Goal: Task Accomplishment & Management: Use online tool/utility

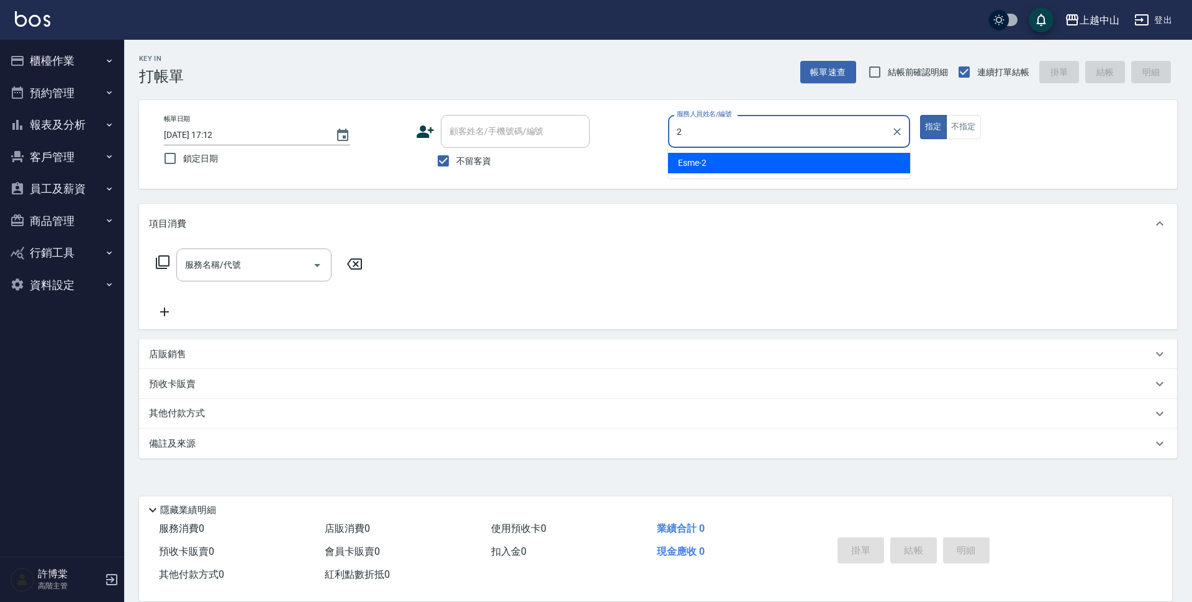
type input "Esme-2"
type button "true"
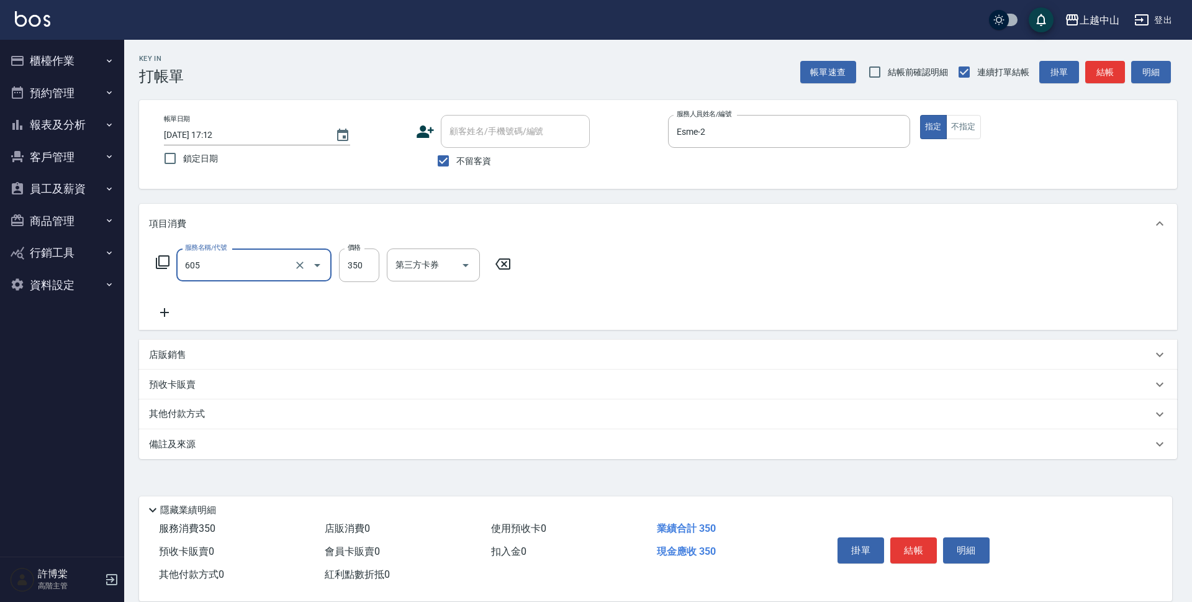
type input "洗髮 (女)(605)"
type input "400"
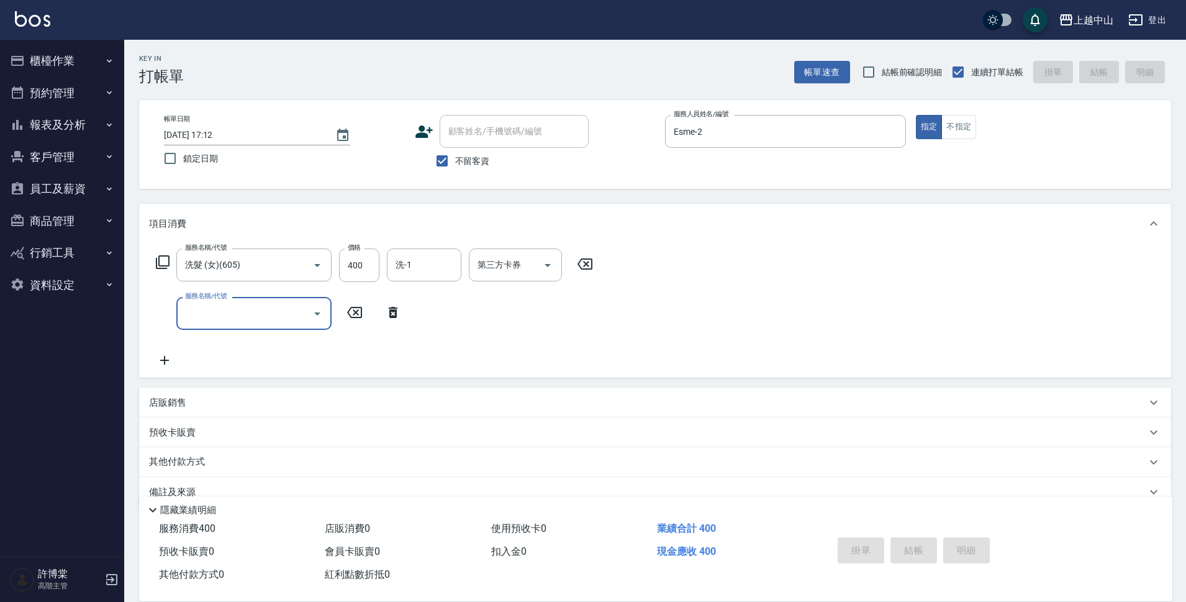
type input "[DATE] 18:23"
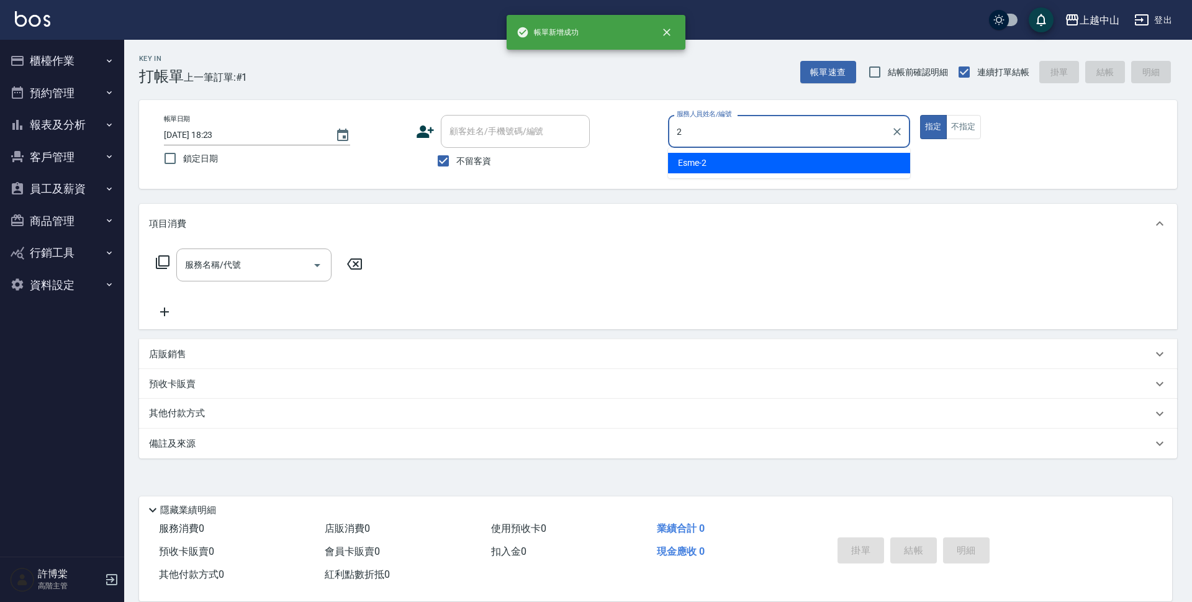
type input "Esme-2"
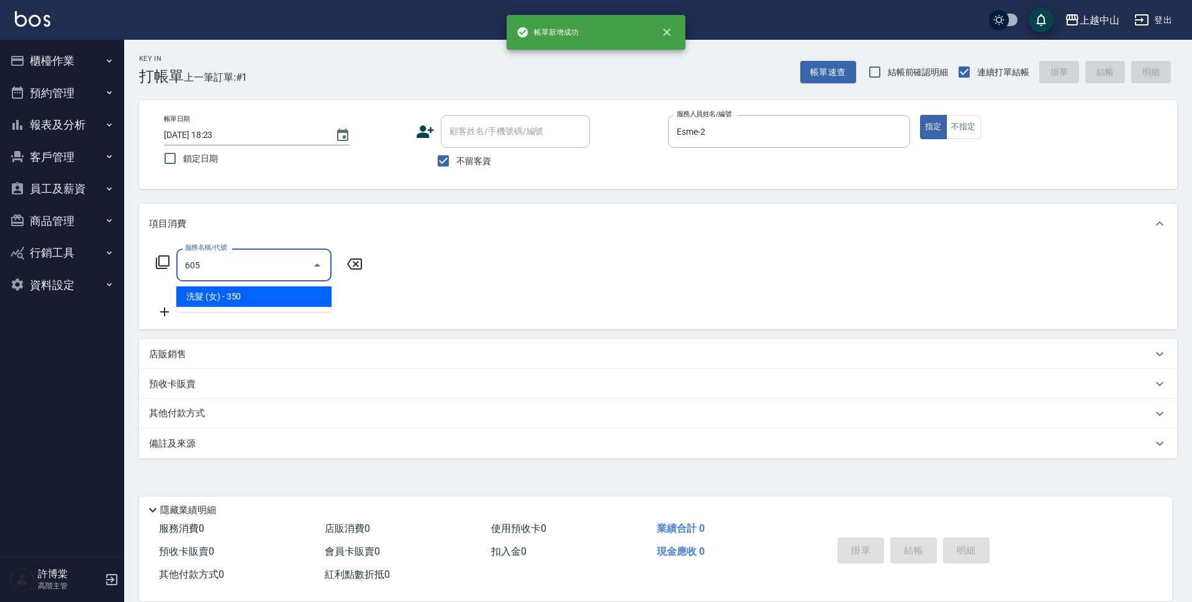
type input "洗髮 (女)(605)"
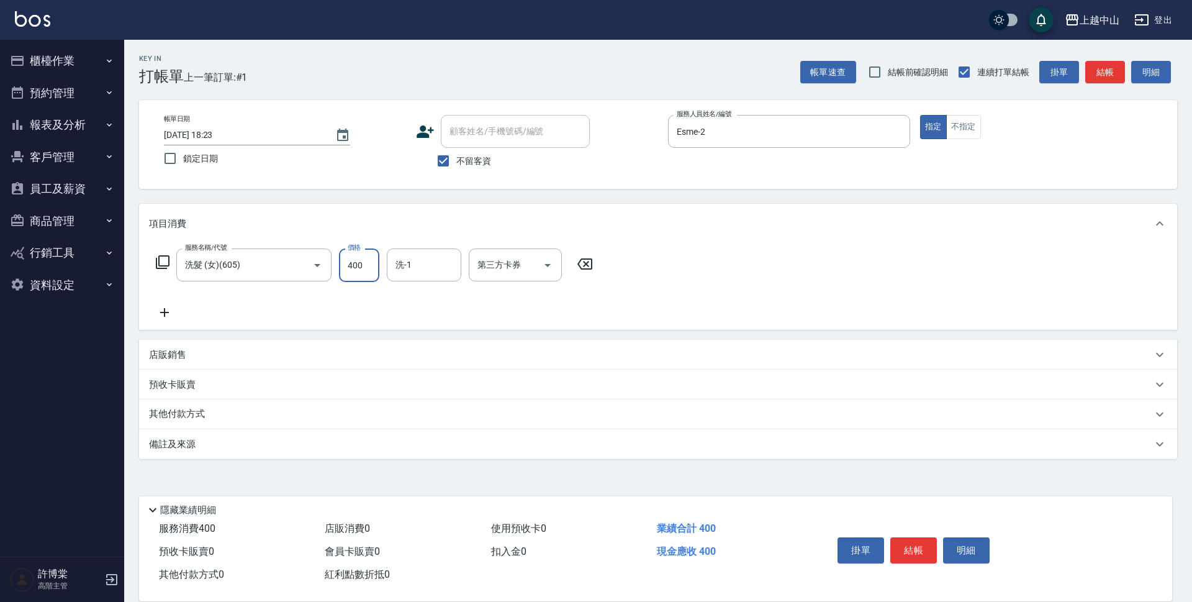
type input "400"
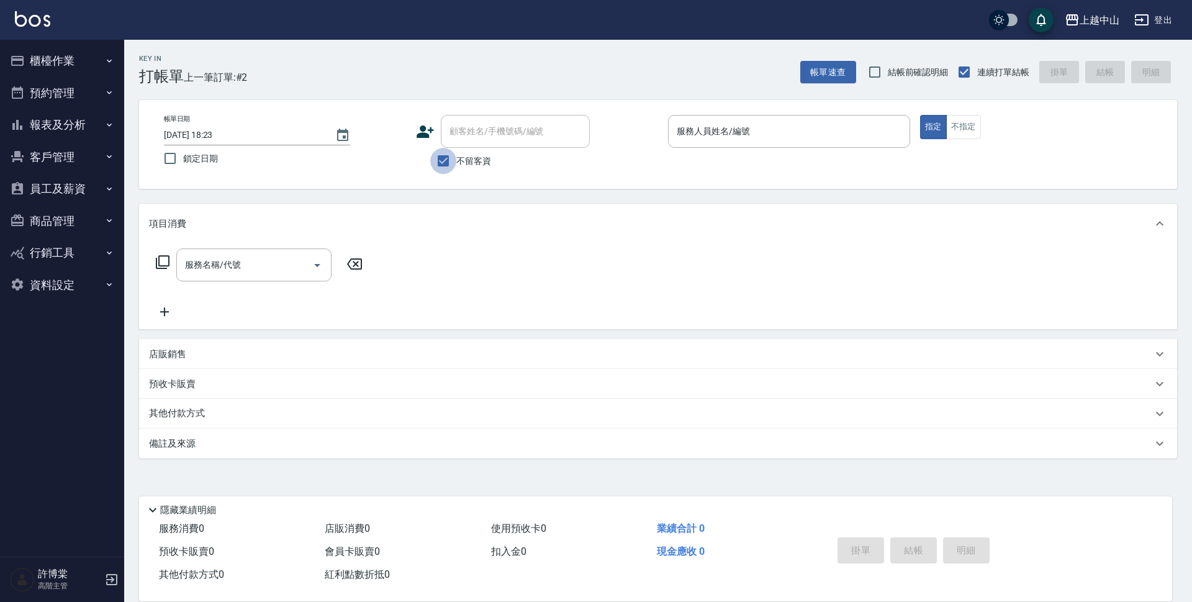
click at [443, 166] on input "不留客資" at bounding box center [443, 161] width 26 height 26
checkbox input "false"
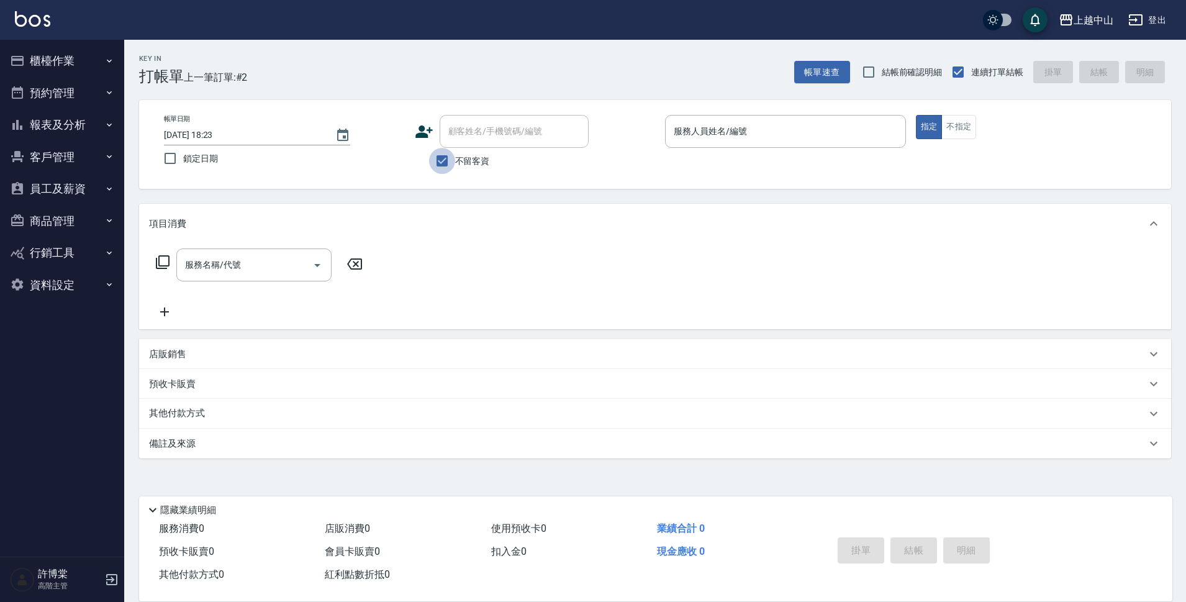
click at [488, 137] on div "顧客姓名/手機號碼/編號 顧客姓名/手機號碼/編號" at bounding box center [514, 131] width 149 height 33
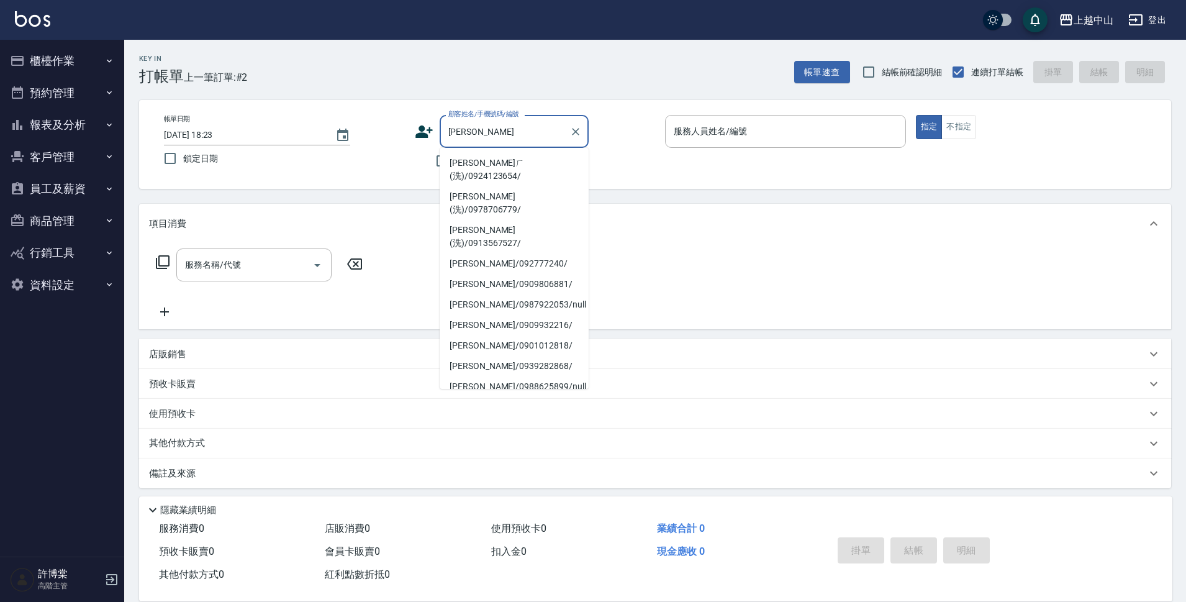
click at [494, 161] on li "[PERSON_NAME]ㄏ(洗)/0924123654/" at bounding box center [514, 170] width 149 height 34
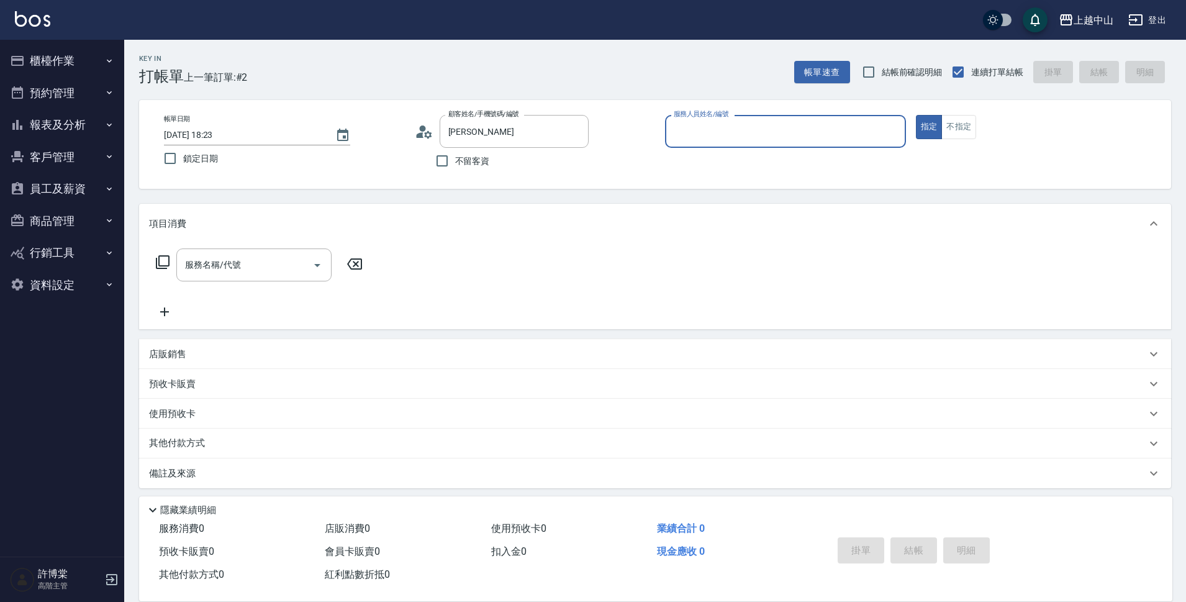
type input "[PERSON_NAME]ㄏ(洗)/0924123654/"
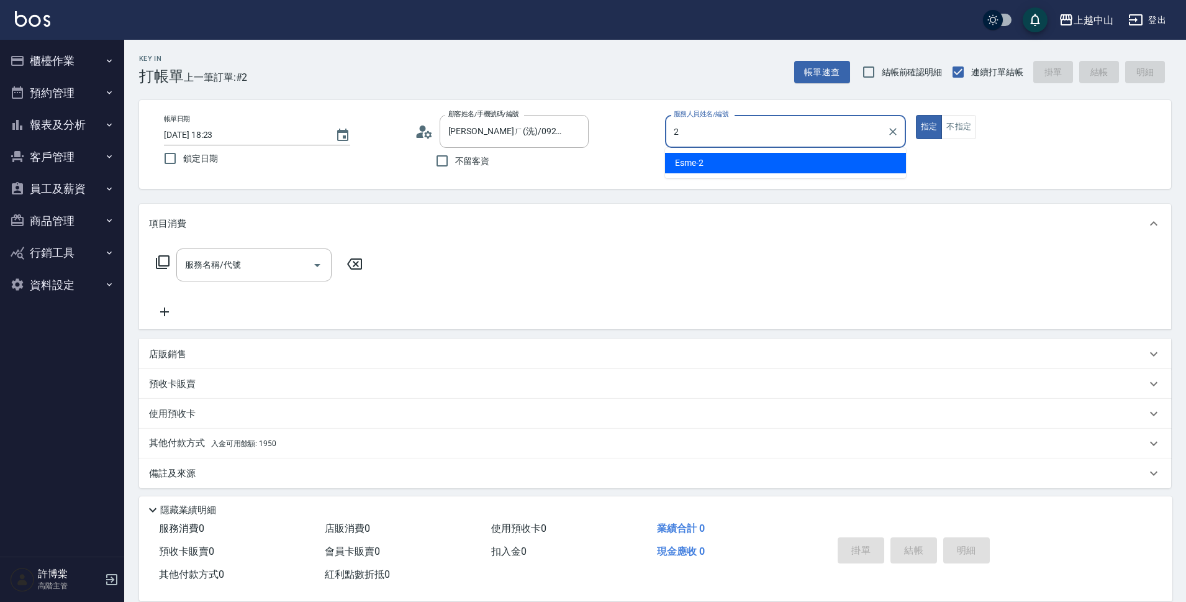
type input "Esme-2"
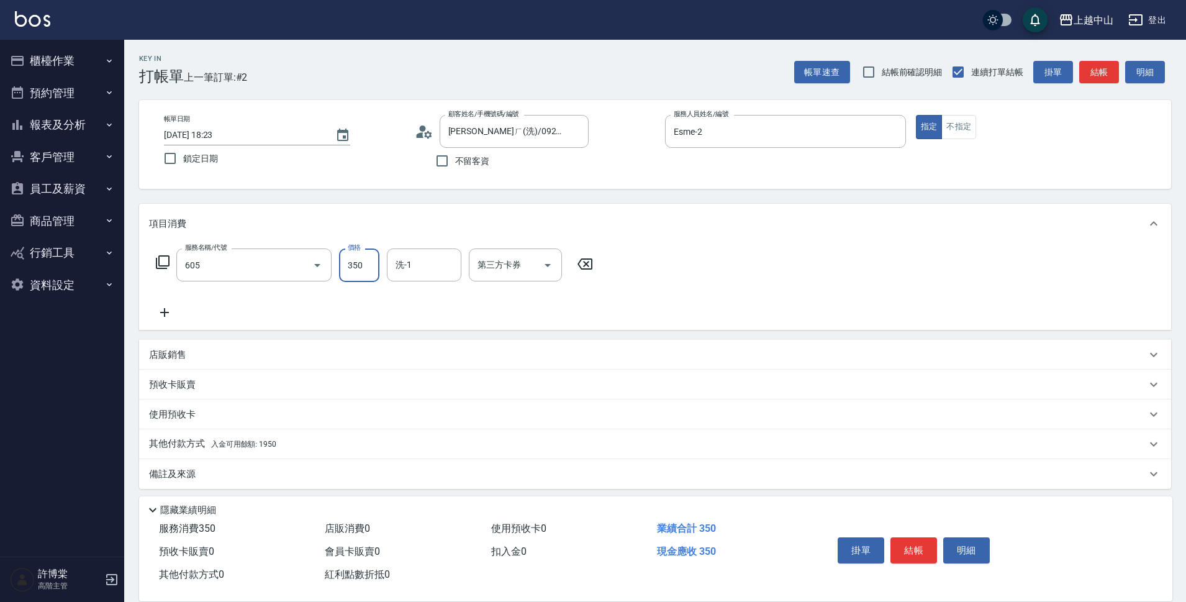
type input "洗髮 (女)(605)"
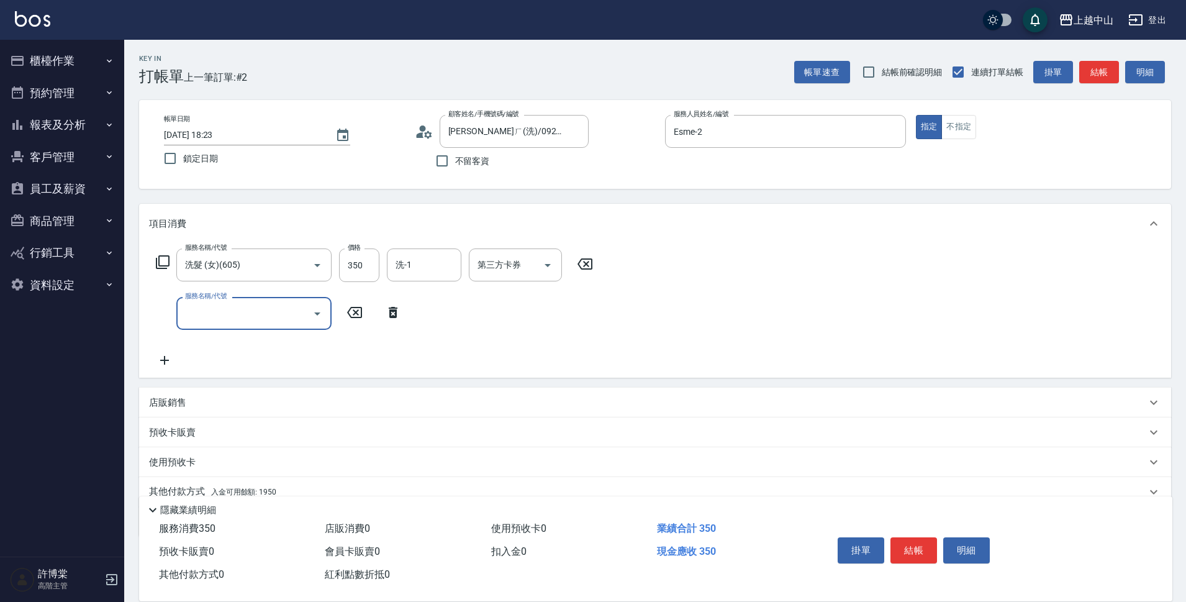
scroll to position [54, 0]
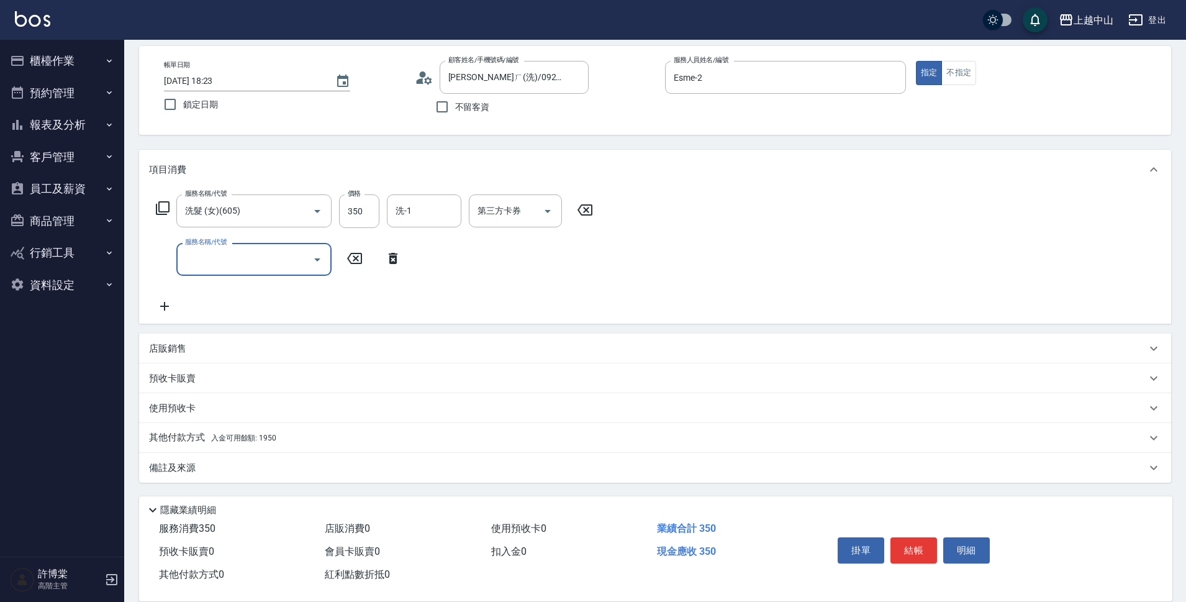
click at [304, 442] on div "其他付款方式 入金可用餘額: 1950" at bounding box center [647, 438] width 997 height 14
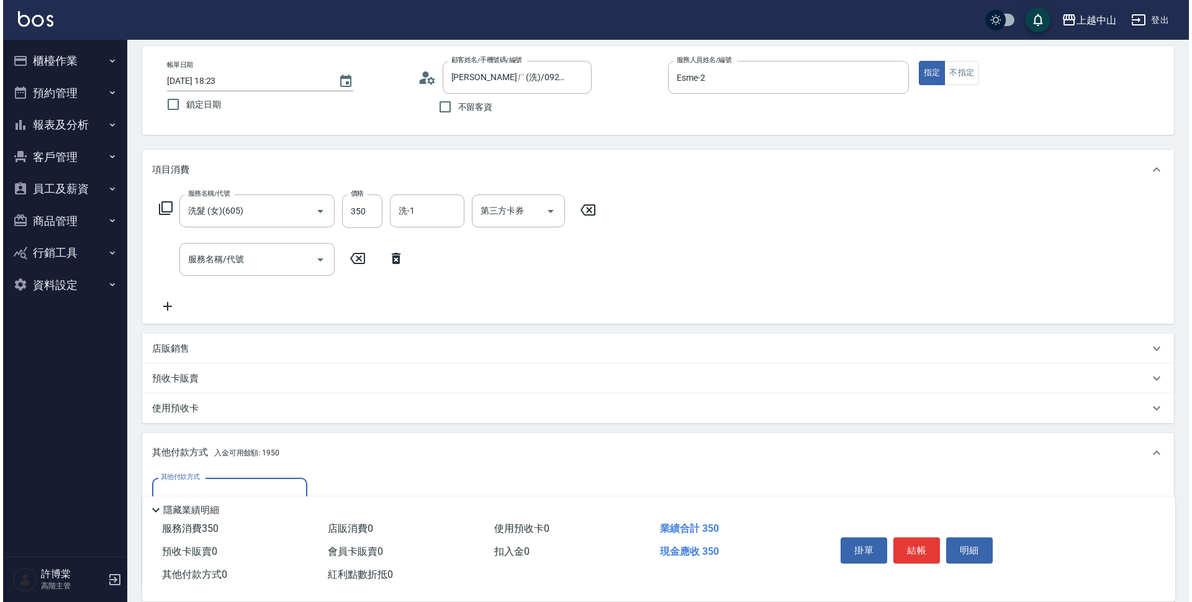
scroll to position [201, 0]
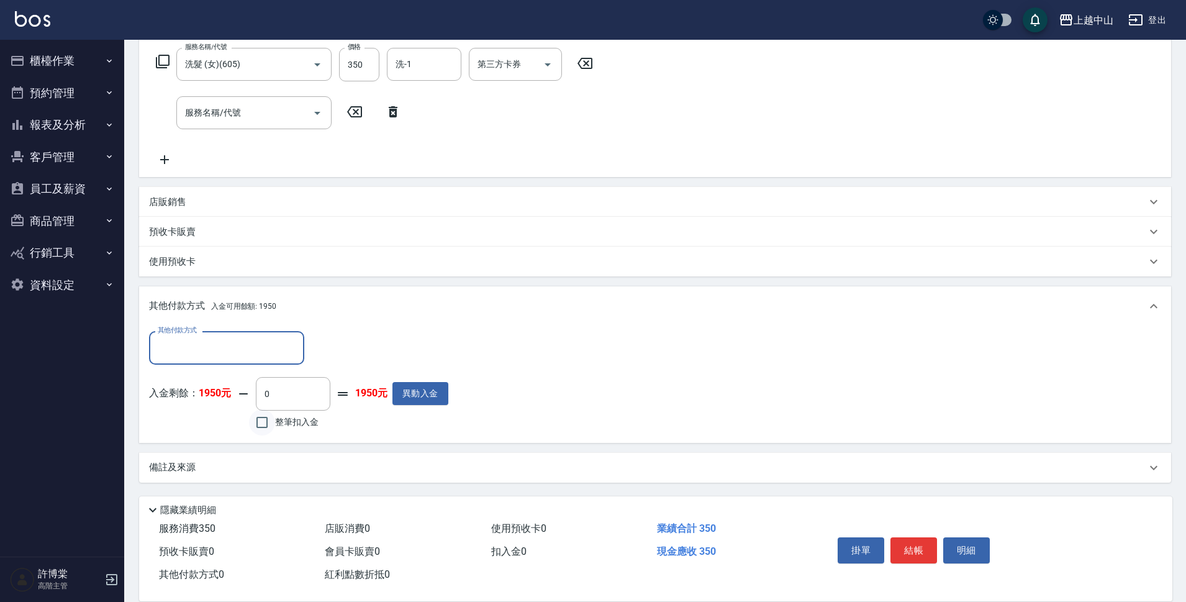
click at [262, 418] on input "整筆扣入金" at bounding box center [262, 422] width 26 height 26
checkbox input "true"
type input "350"
click at [966, 537] on button "明細" at bounding box center [966, 550] width 47 height 26
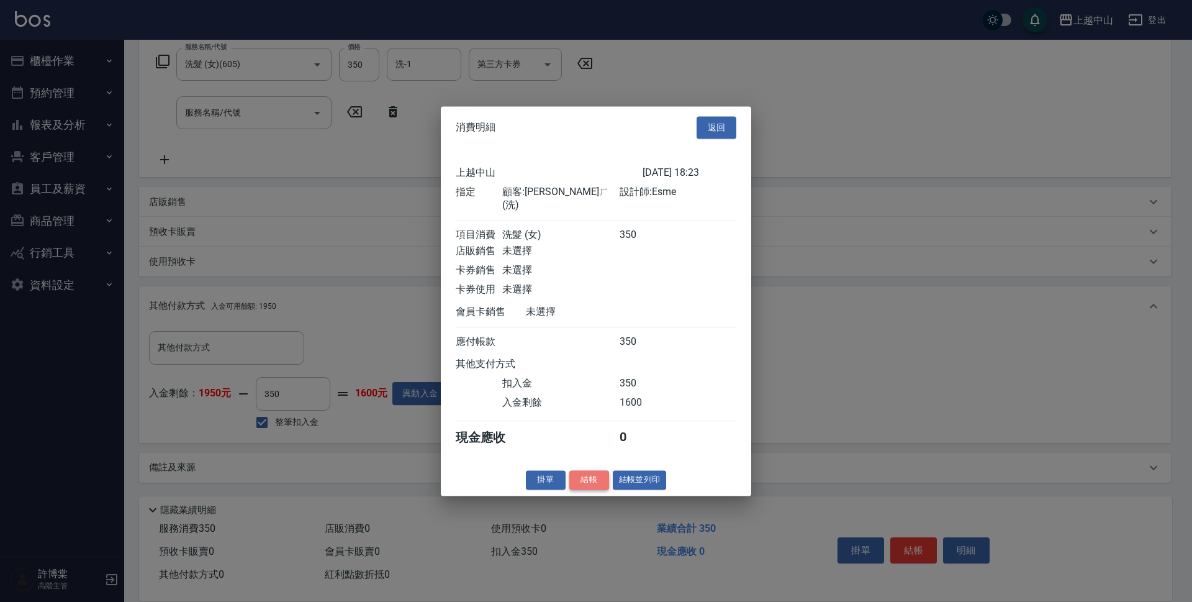
click at [596, 487] on button "結帳" at bounding box center [589, 479] width 40 height 19
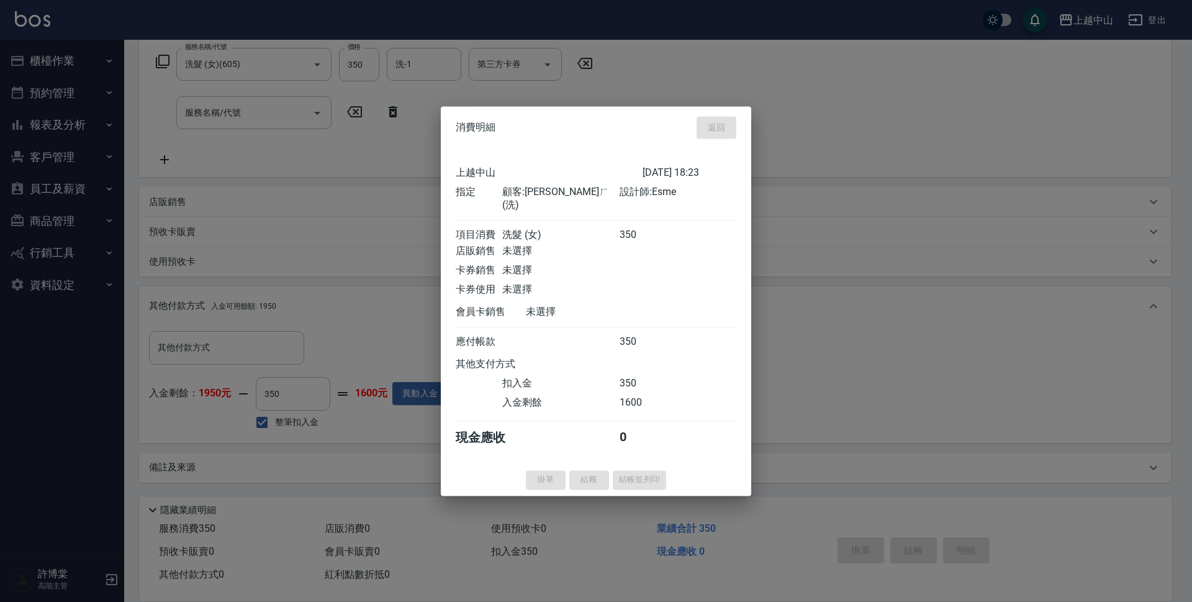
type input "[DATE] 18:24"
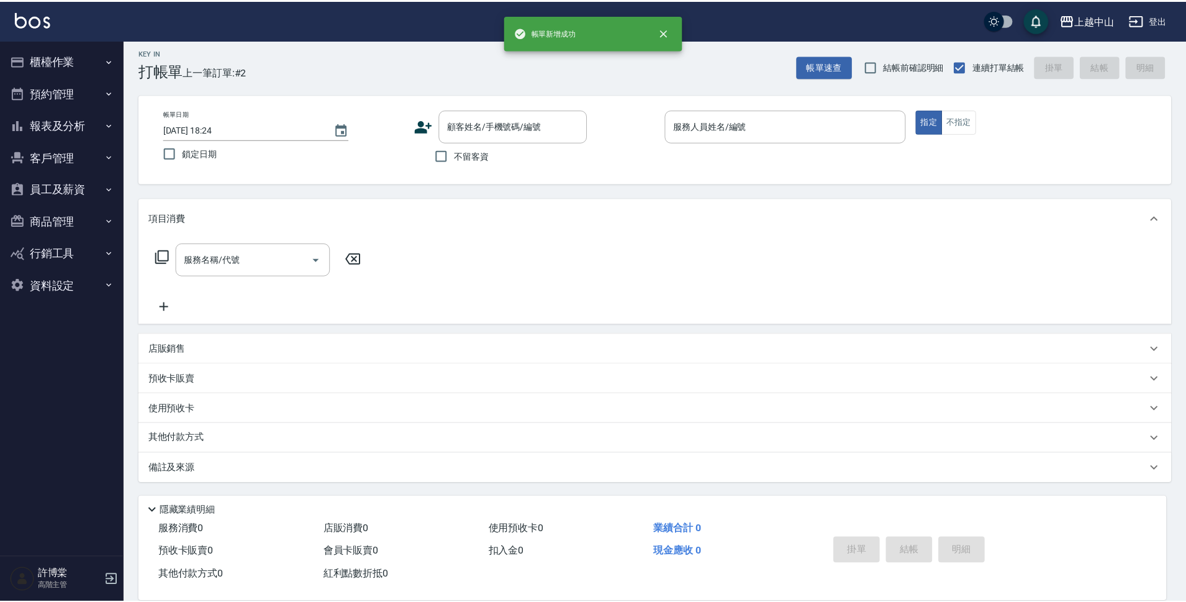
scroll to position [0, 0]
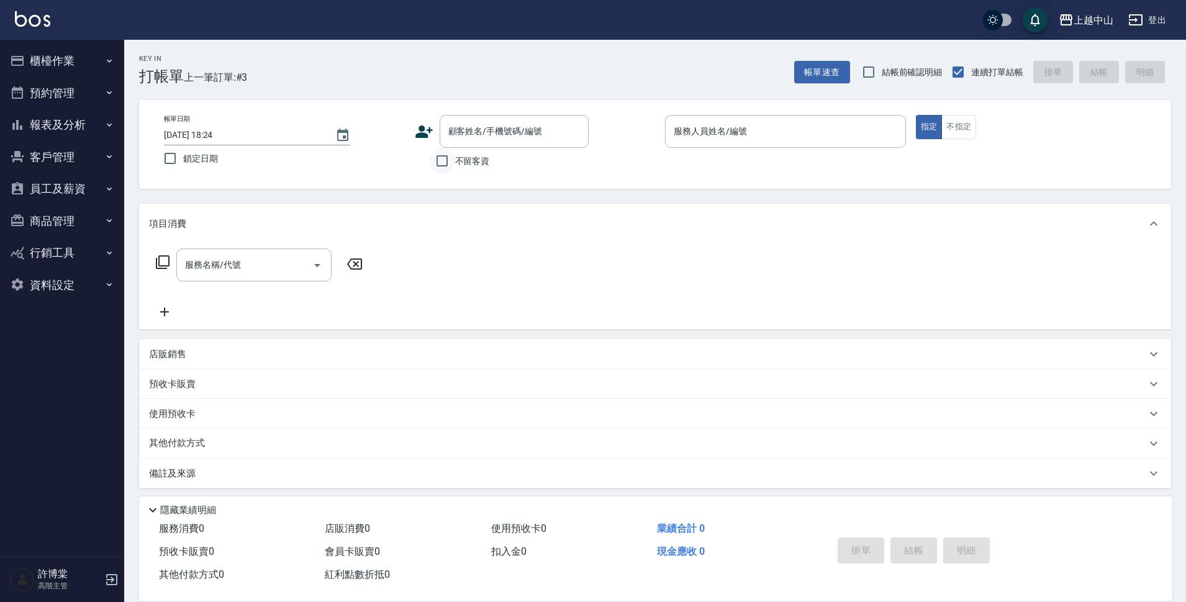
click at [452, 162] on input "不留客資" at bounding box center [442, 161] width 26 height 26
checkbox input "true"
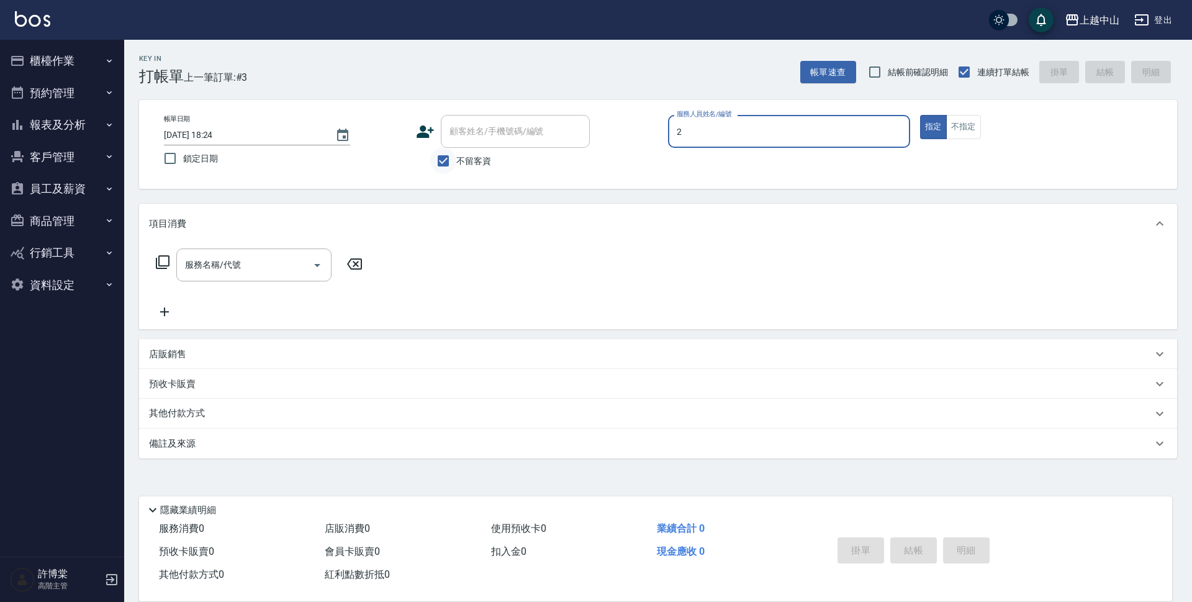
type input "Esme-2"
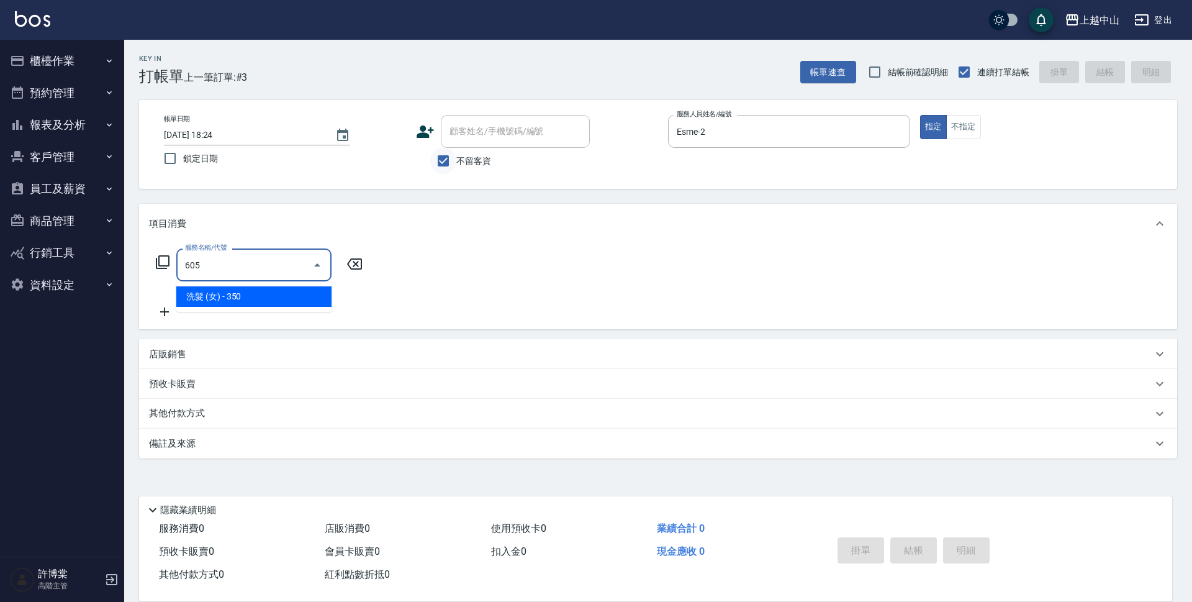
type input "洗髮 (女)(605)"
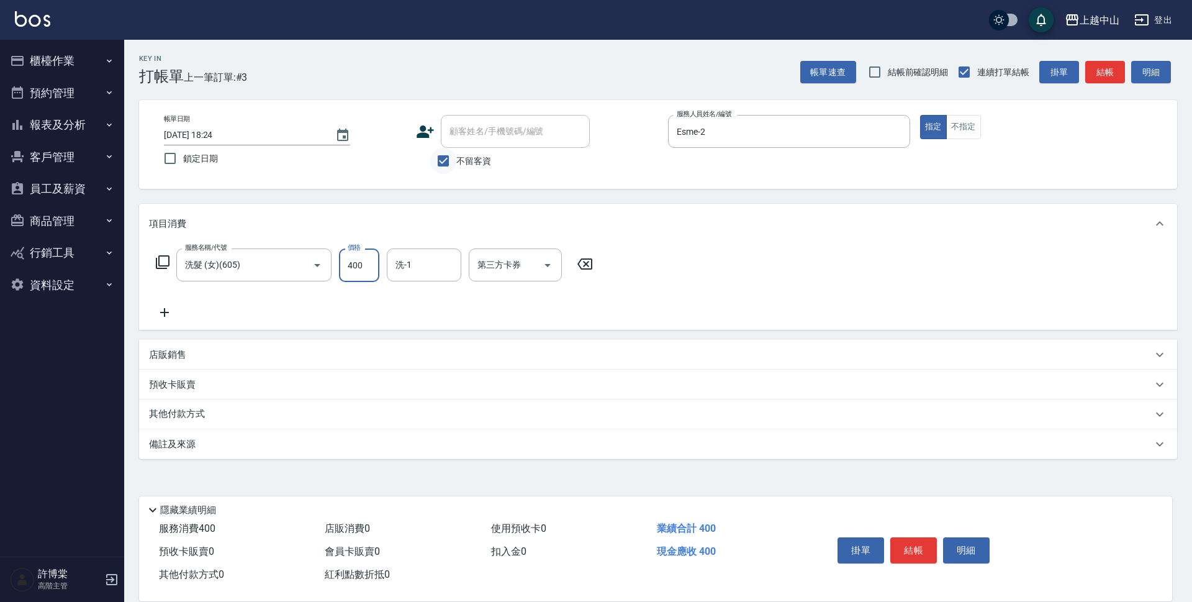
type input "400"
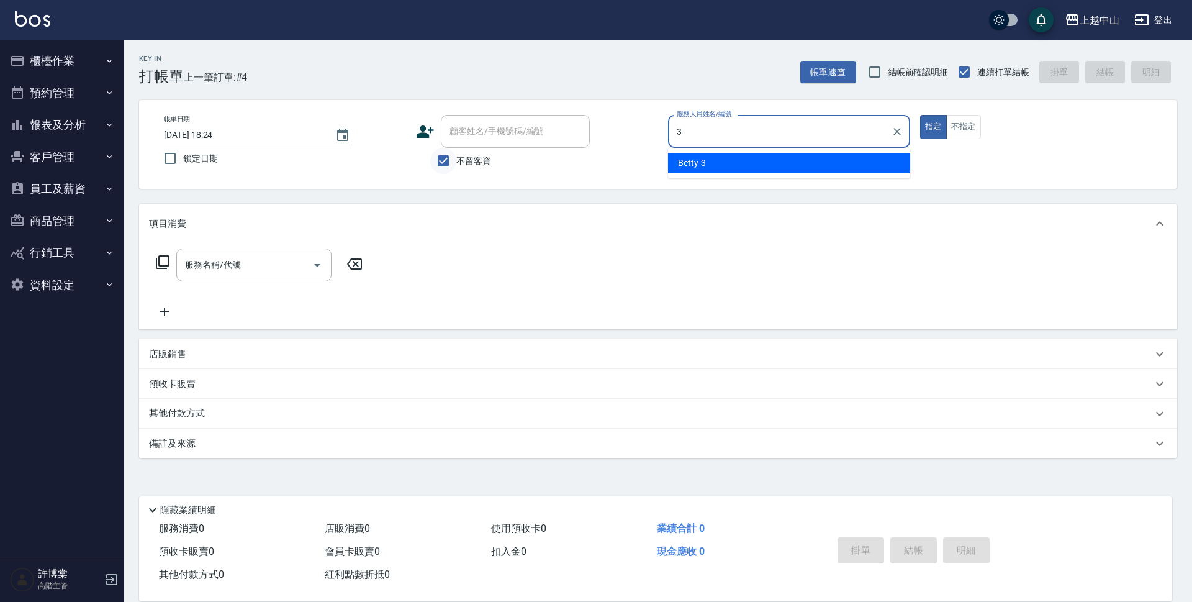
type input "Betty-3"
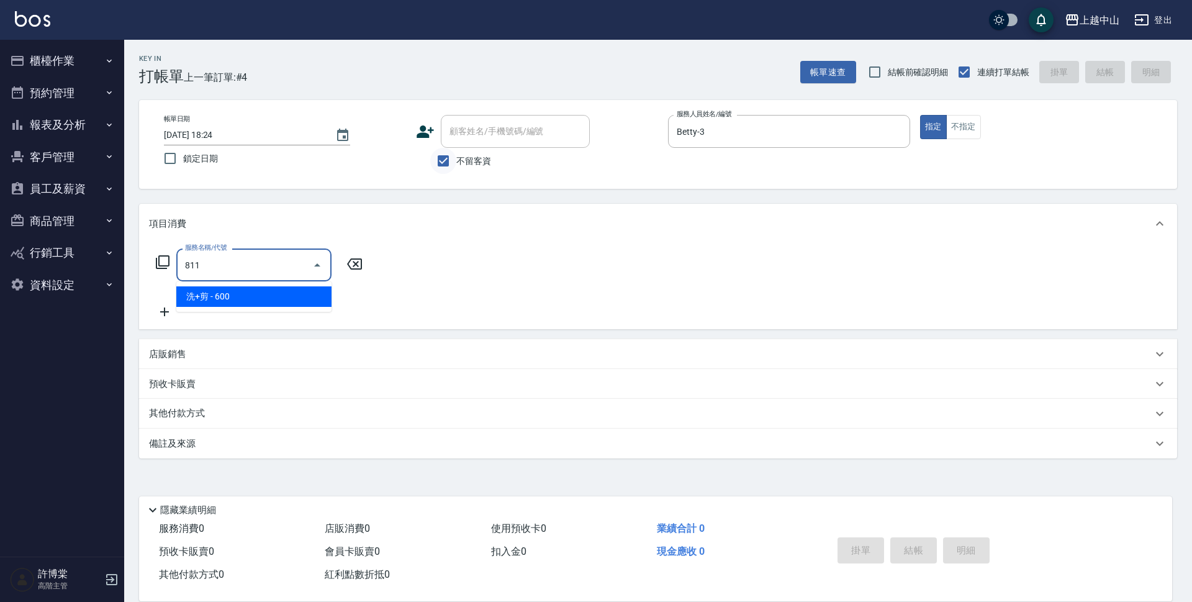
type input "洗+剪(811)"
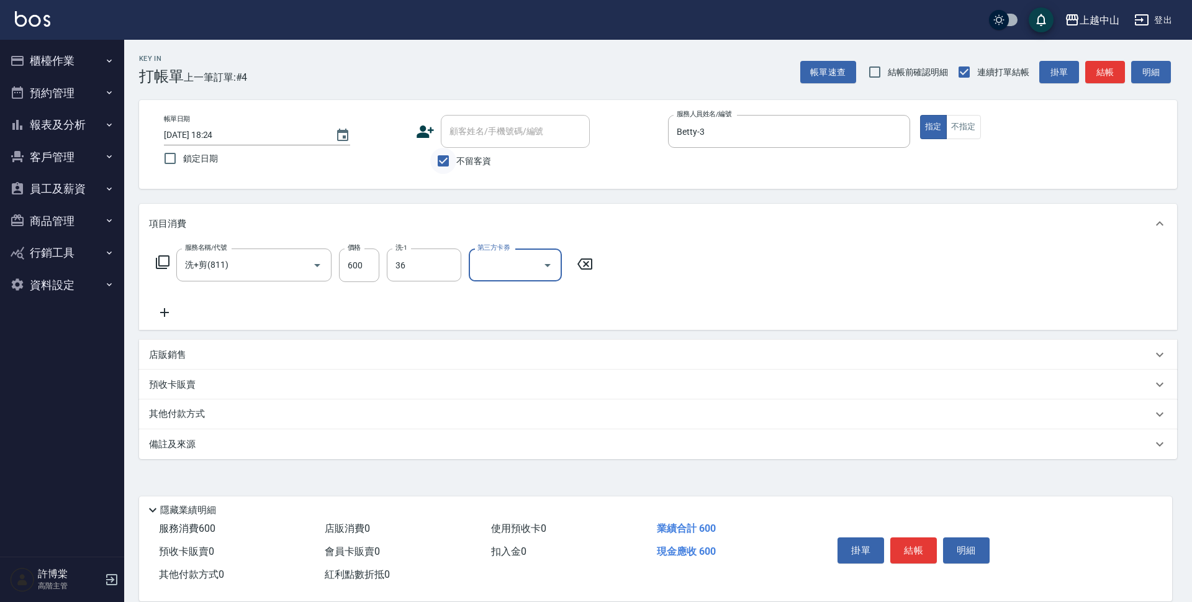
type input "薇慈-36"
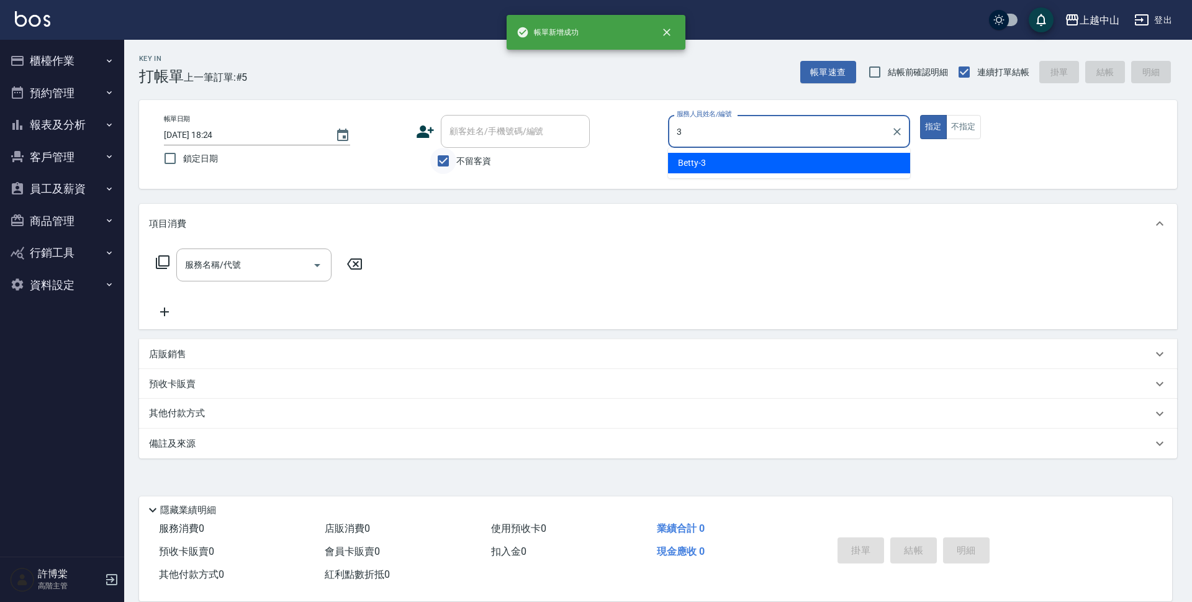
type input "Betty-3"
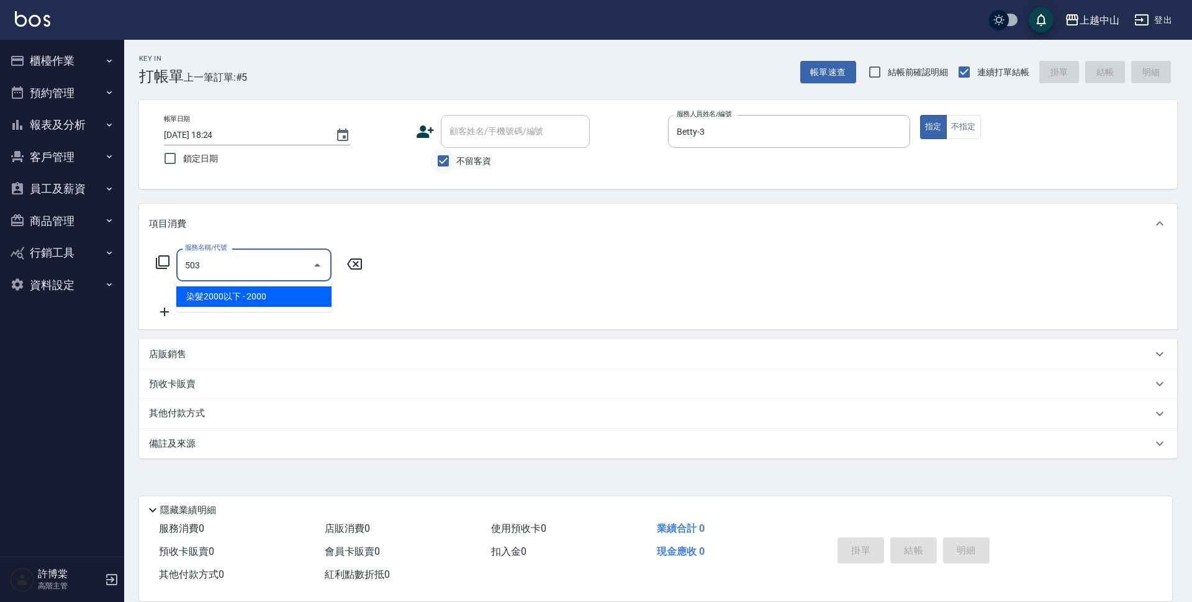
type input "染髮2000以下(503)"
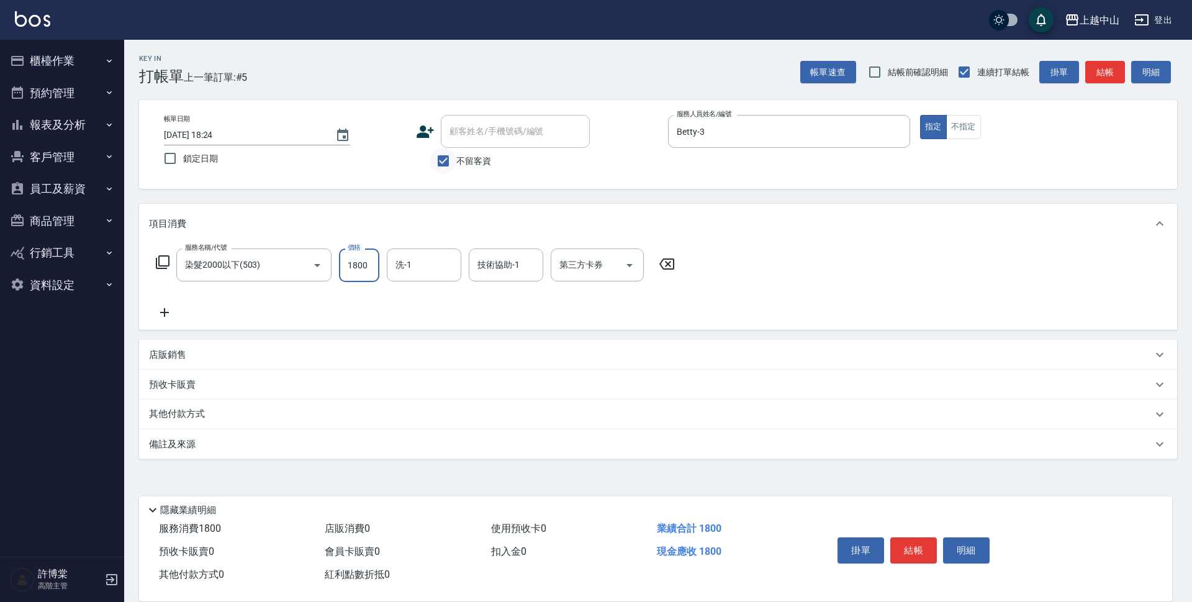
type input "1800"
type input "[PERSON_NAME]-39"
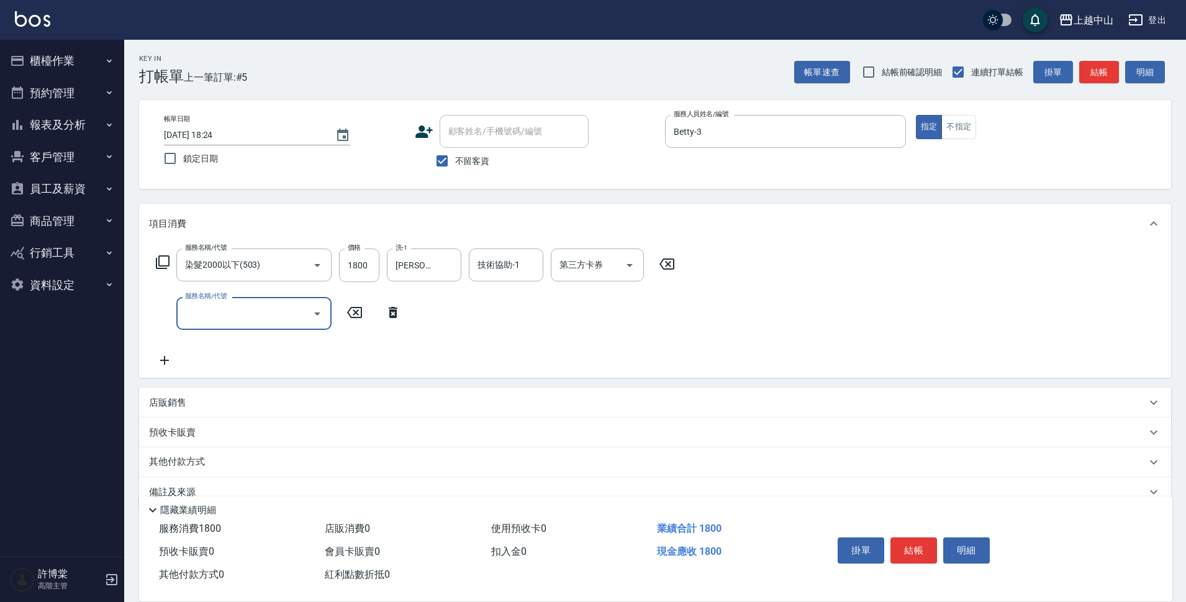
scroll to position [24, 0]
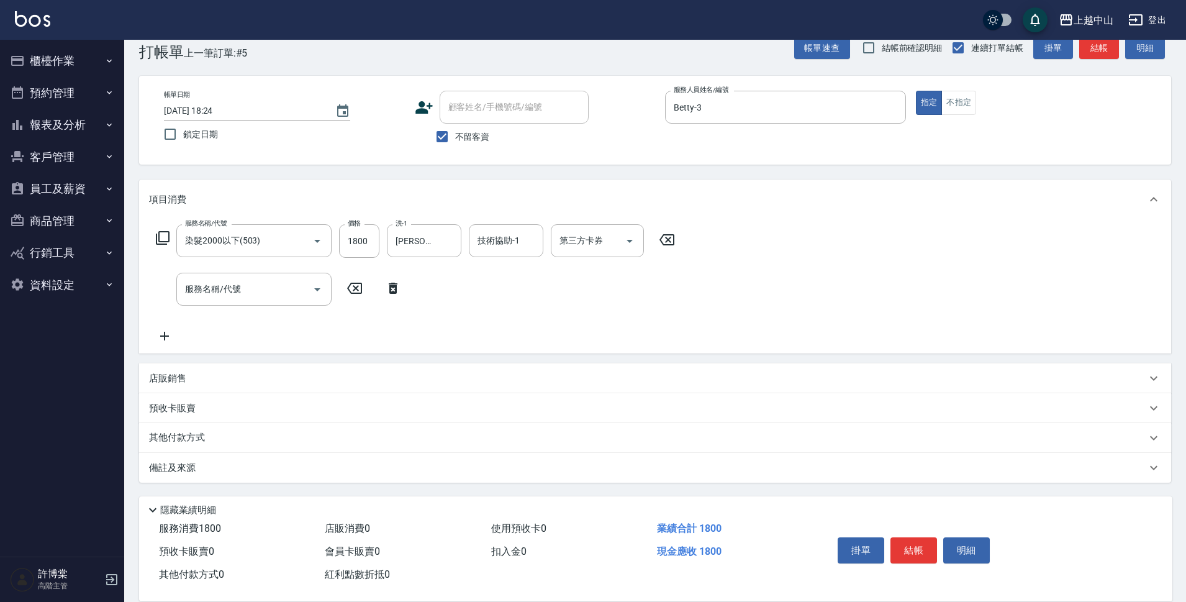
click at [219, 376] on div "店販銷售" at bounding box center [647, 378] width 997 height 13
type input "Betty-3"
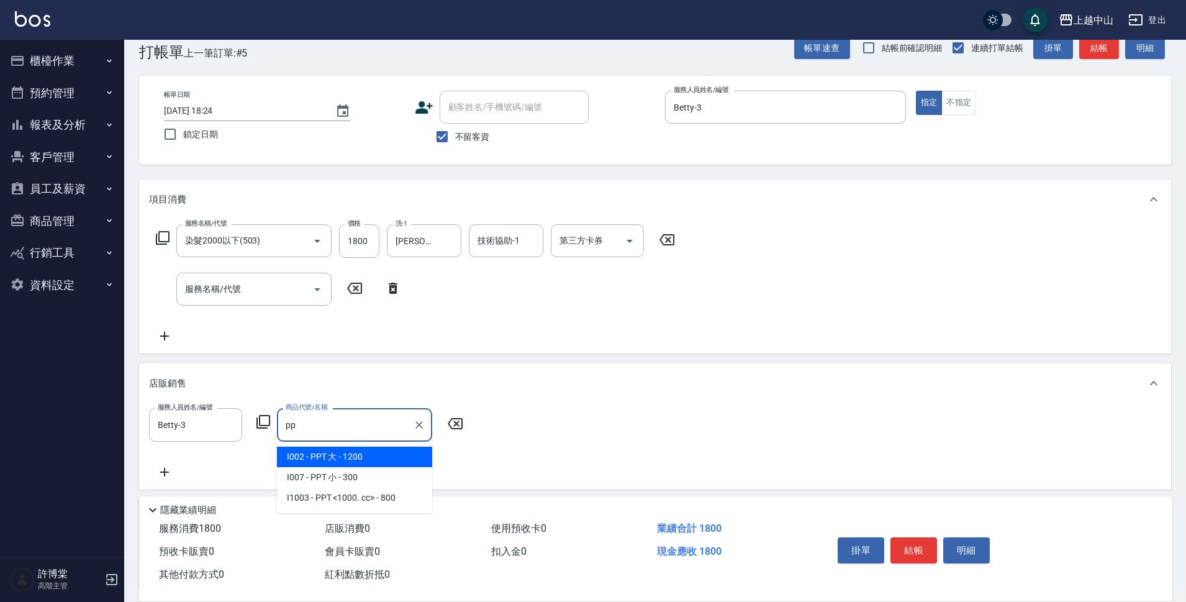
click at [365, 456] on span "I002 - PPT 大 - 1200" at bounding box center [354, 457] width 155 height 20
type input "PPT 大"
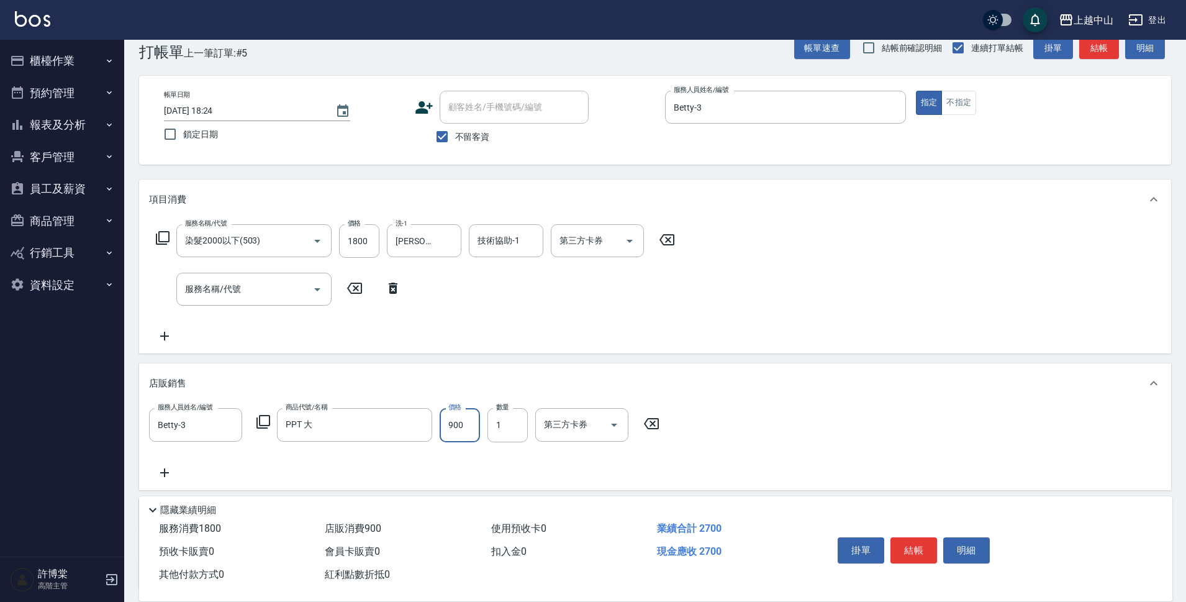
type input "900"
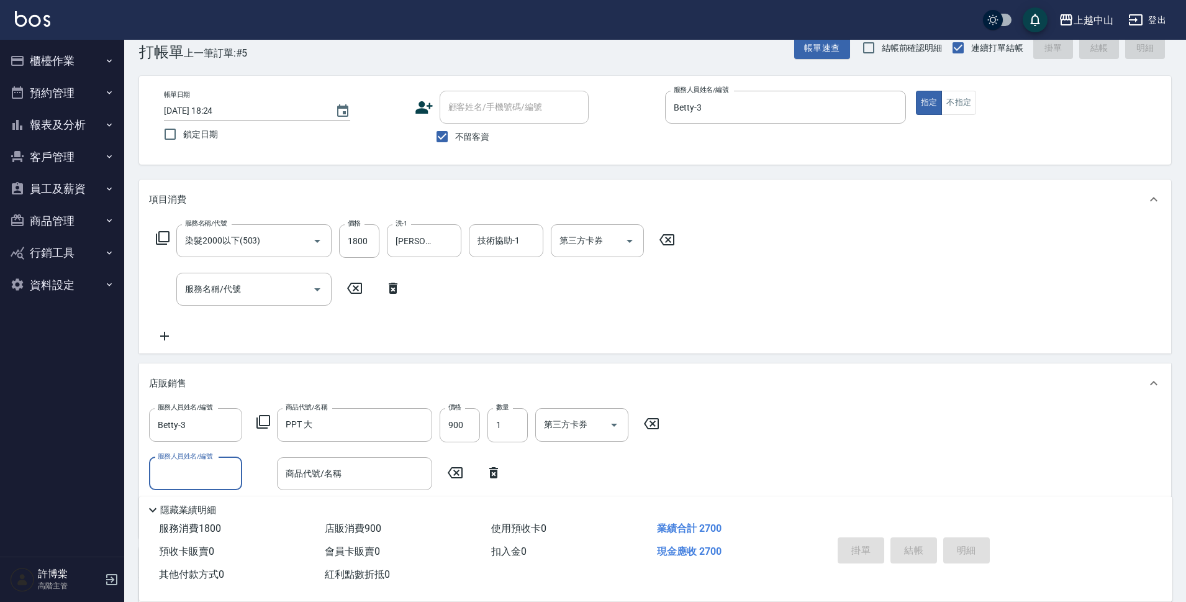
type input "[DATE] 18:25"
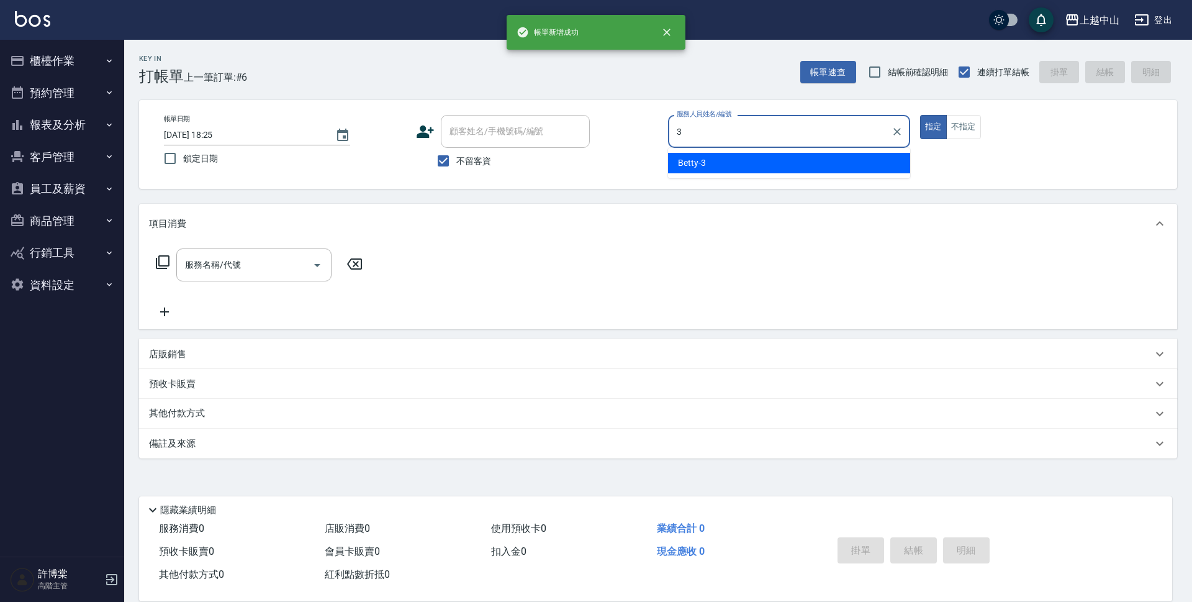
type input "Betty-3"
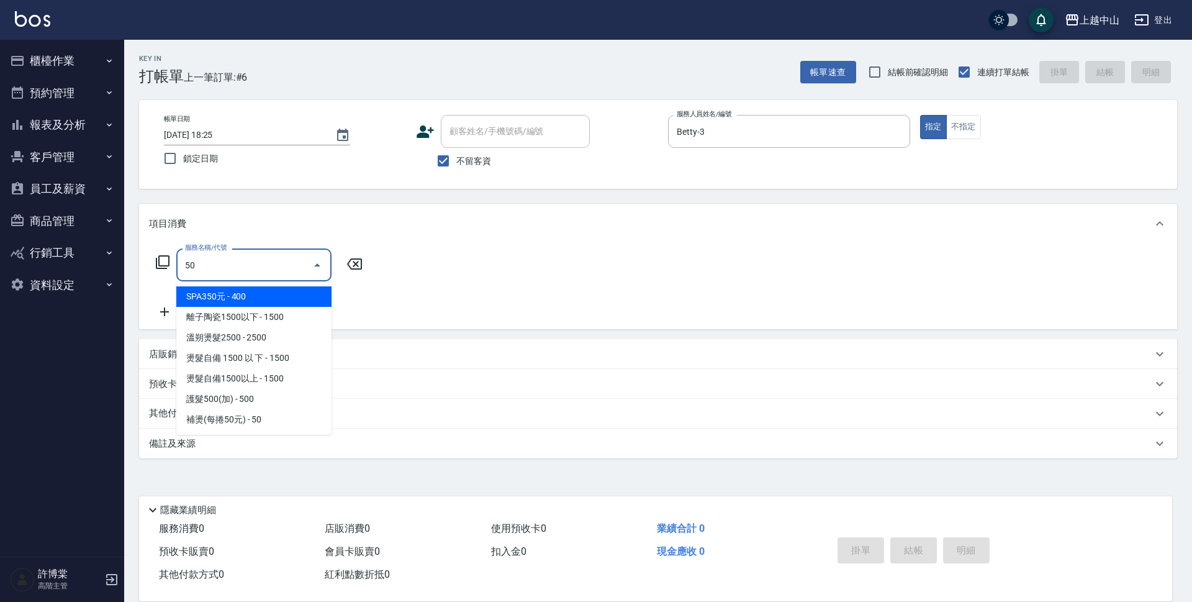
type input "5"
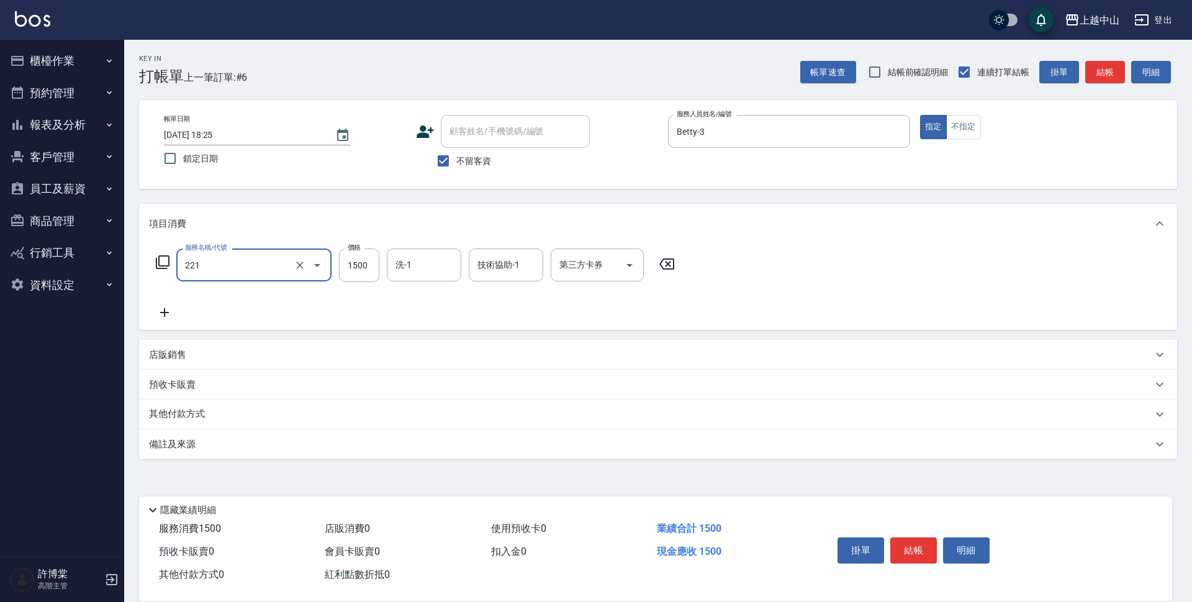
type input "燙髮自備 1500 以 下(221)"
type input "1399"
type input "[PERSON_NAME]-39"
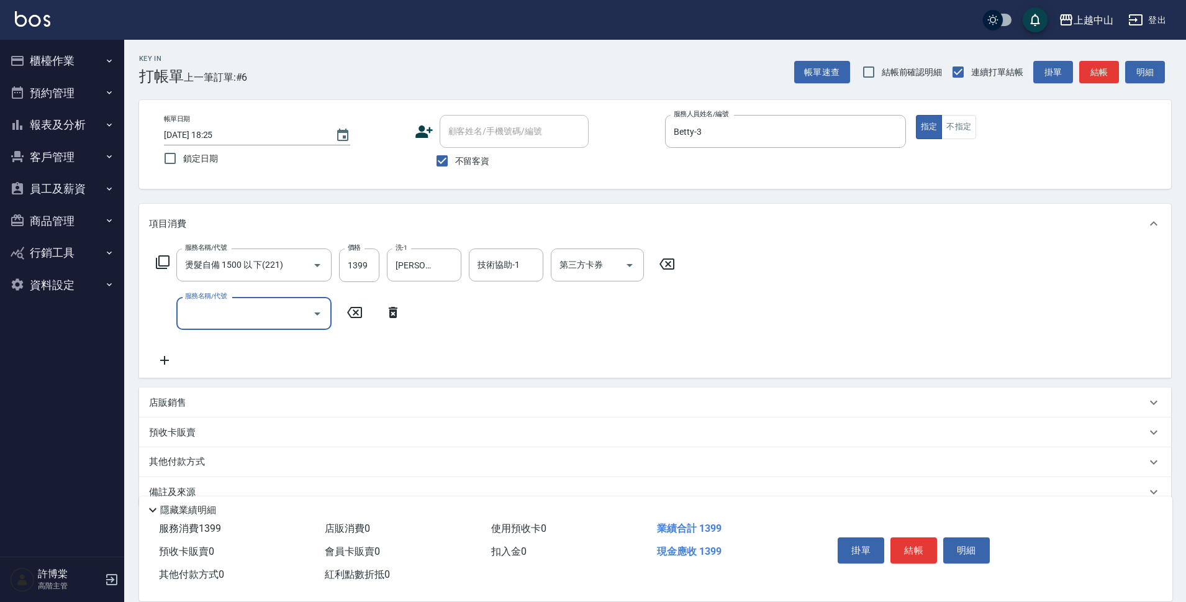
click at [281, 412] on div "店販銷售" at bounding box center [655, 403] width 1032 height 30
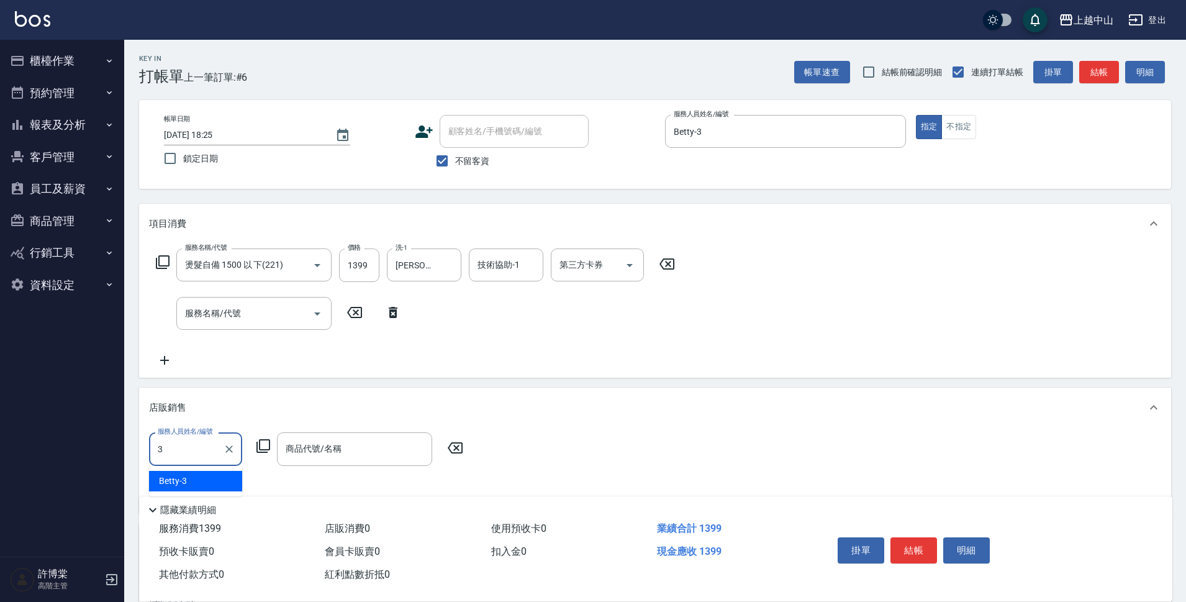
type input "Betty-3"
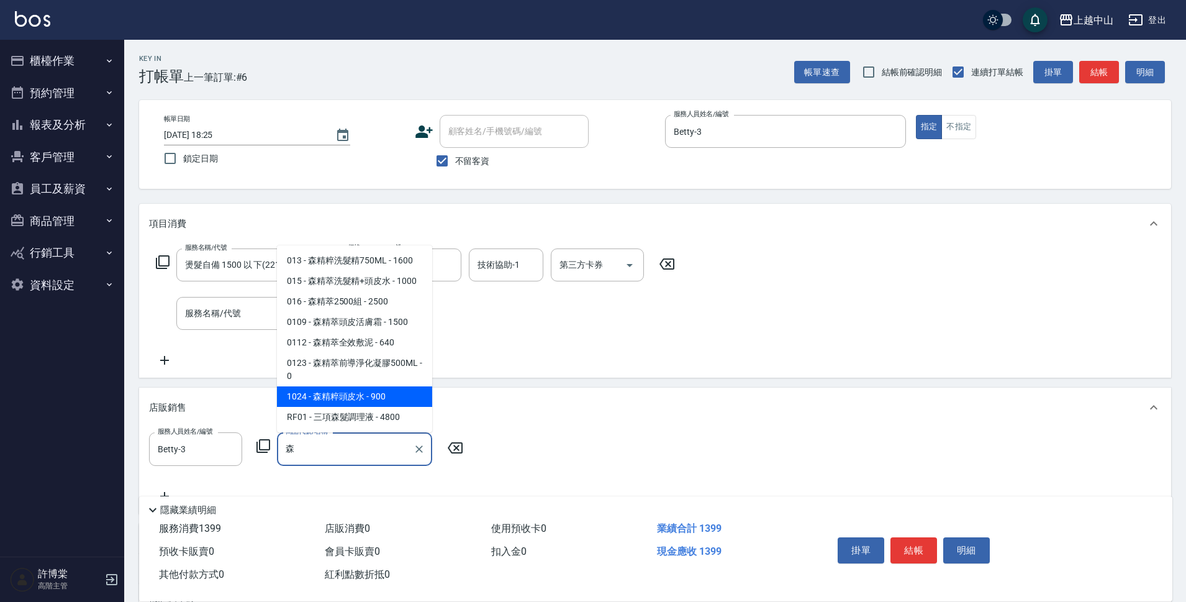
click at [341, 390] on span "1024 - 森精粹頭皮水 - 900" at bounding box center [354, 396] width 155 height 20
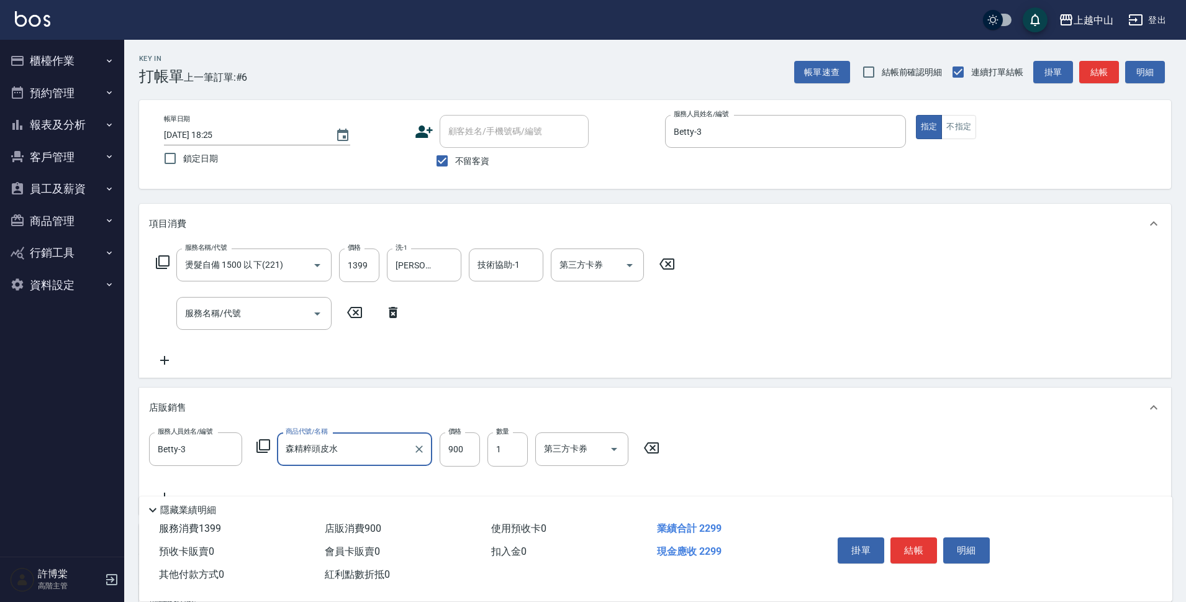
type input "森精粹頭皮水"
type input "810"
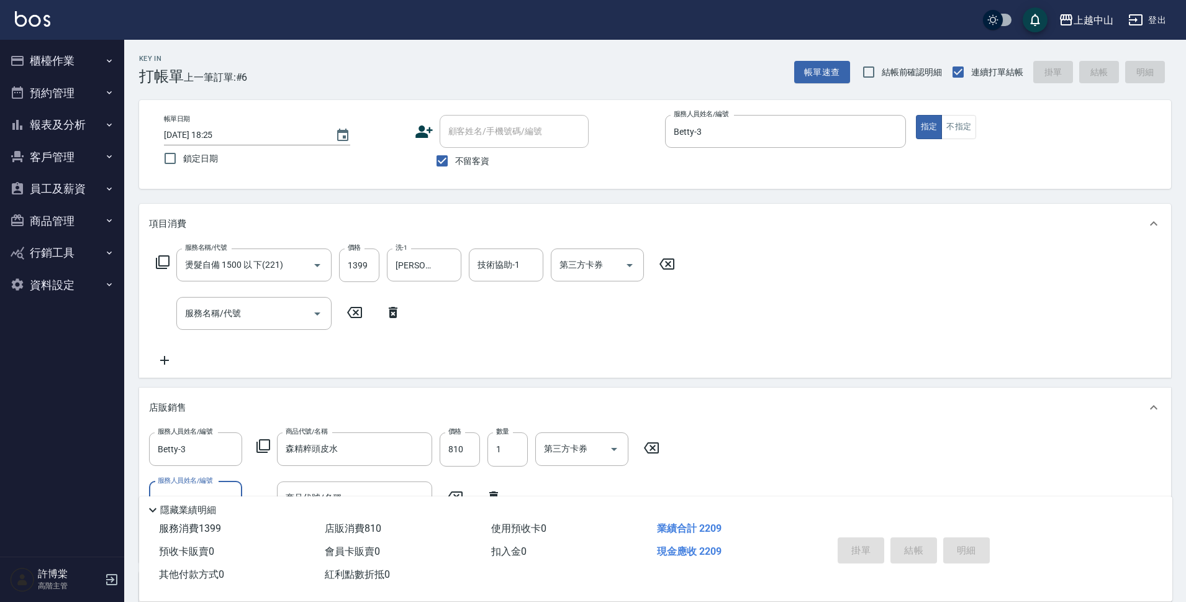
type input "[DATE] 18:26"
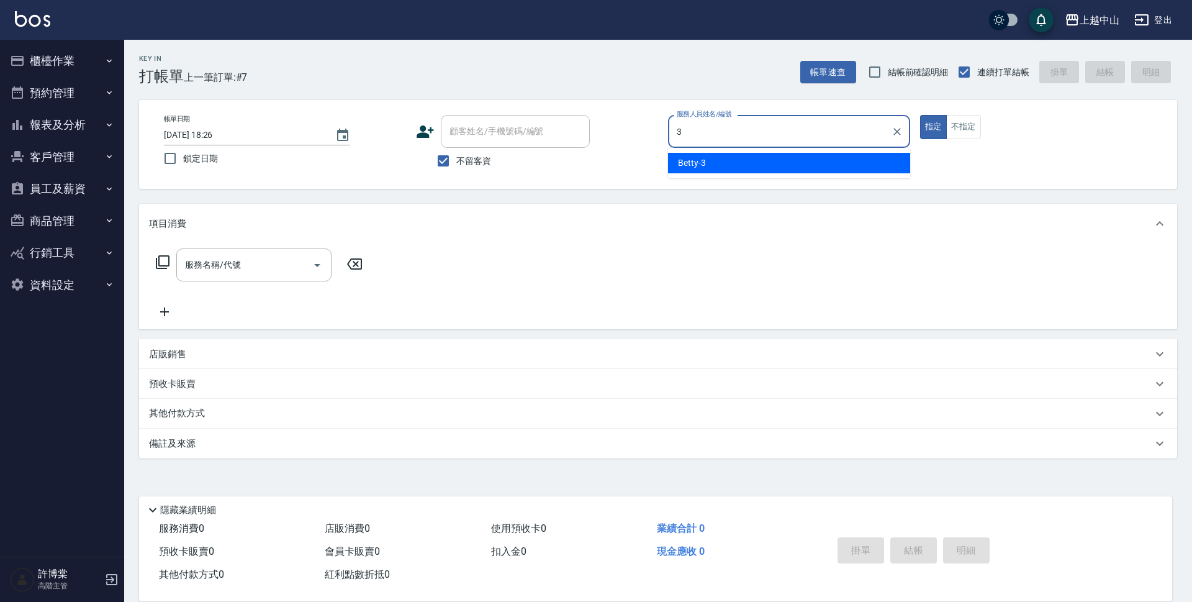
type input "Betty-3"
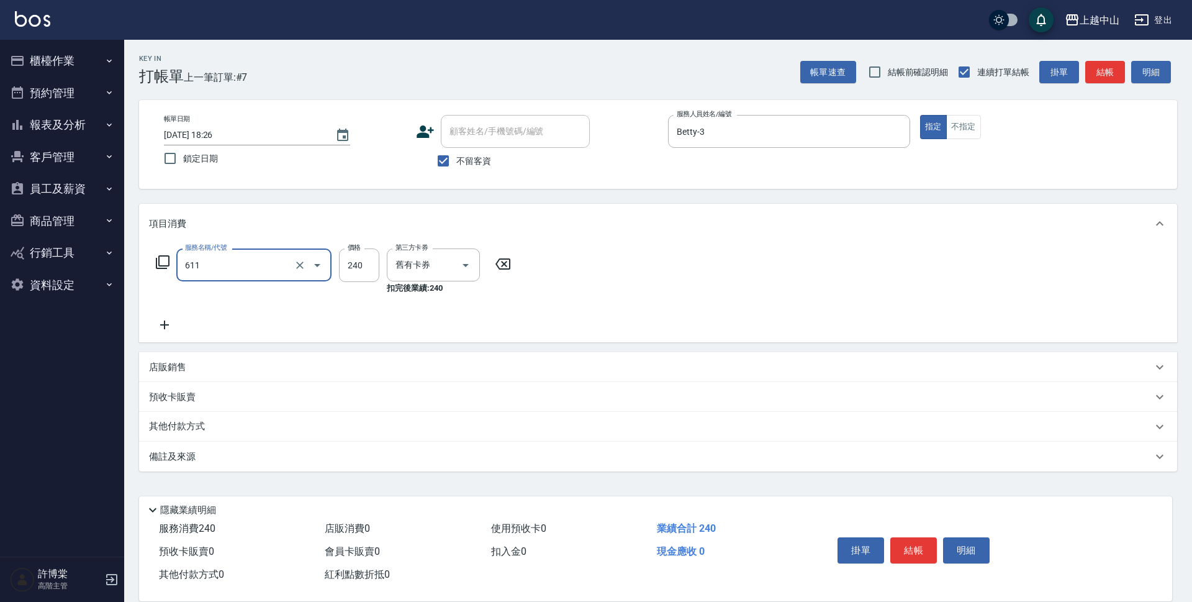
type input "洗髮卷消費(611)"
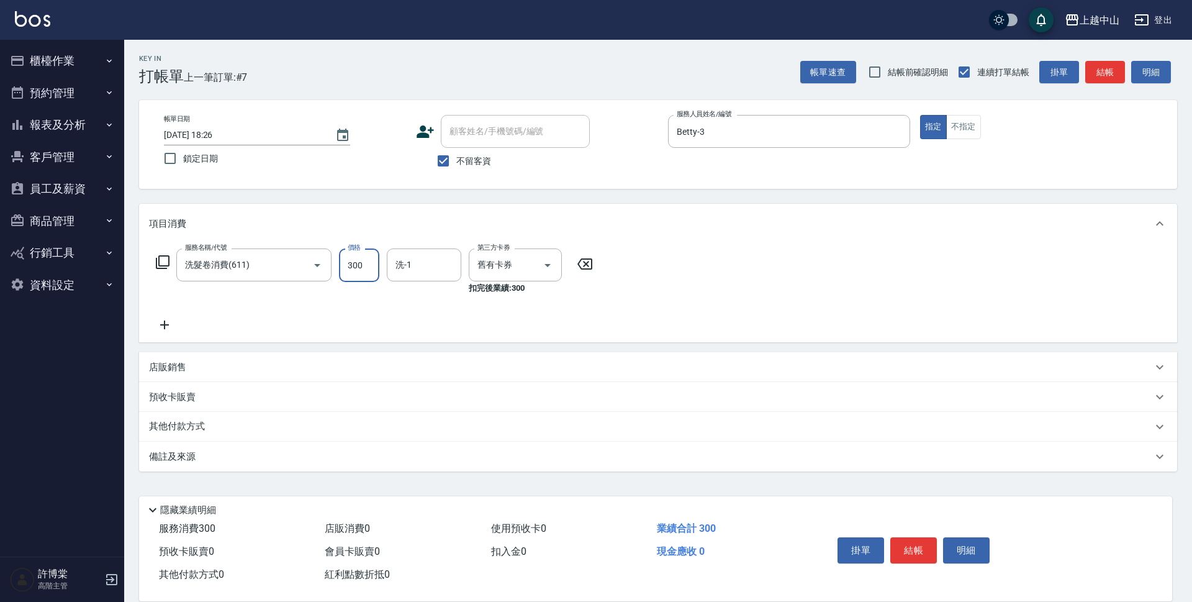
type input "300"
type input "薇慈-36"
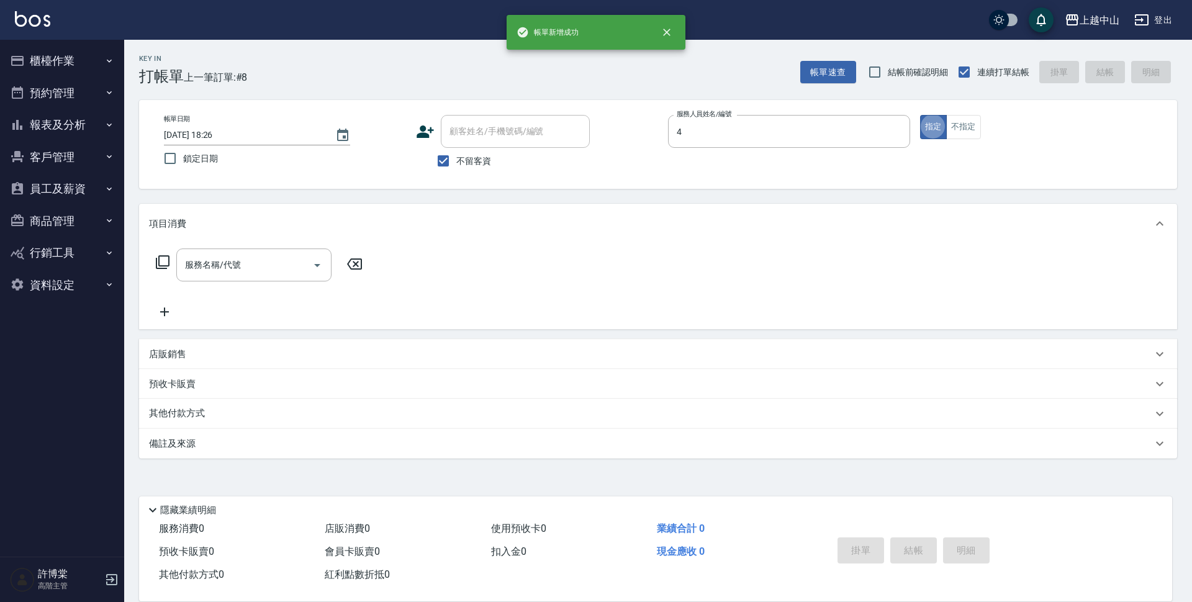
type input "NINI-4"
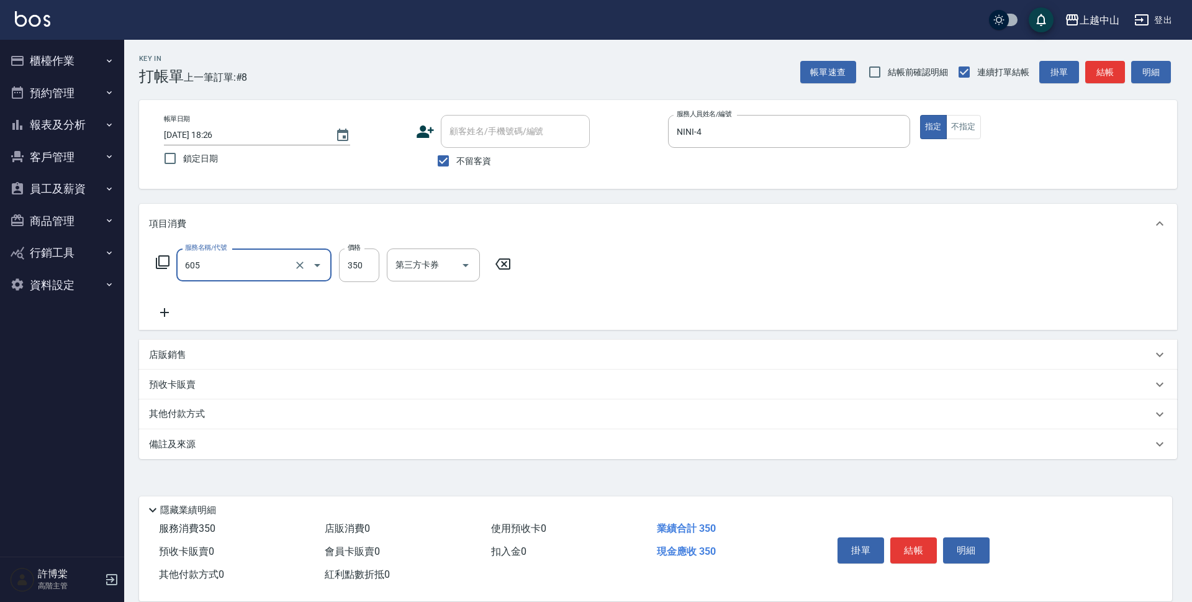
type input "洗髮 (女)(605)"
type input "400"
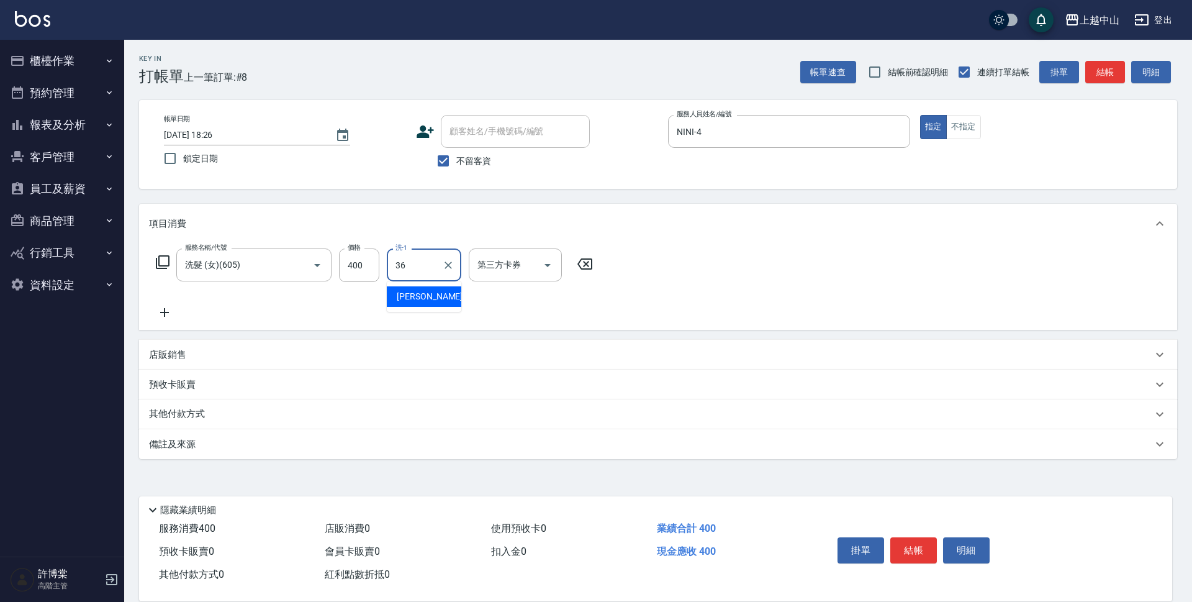
type input "薇慈-36"
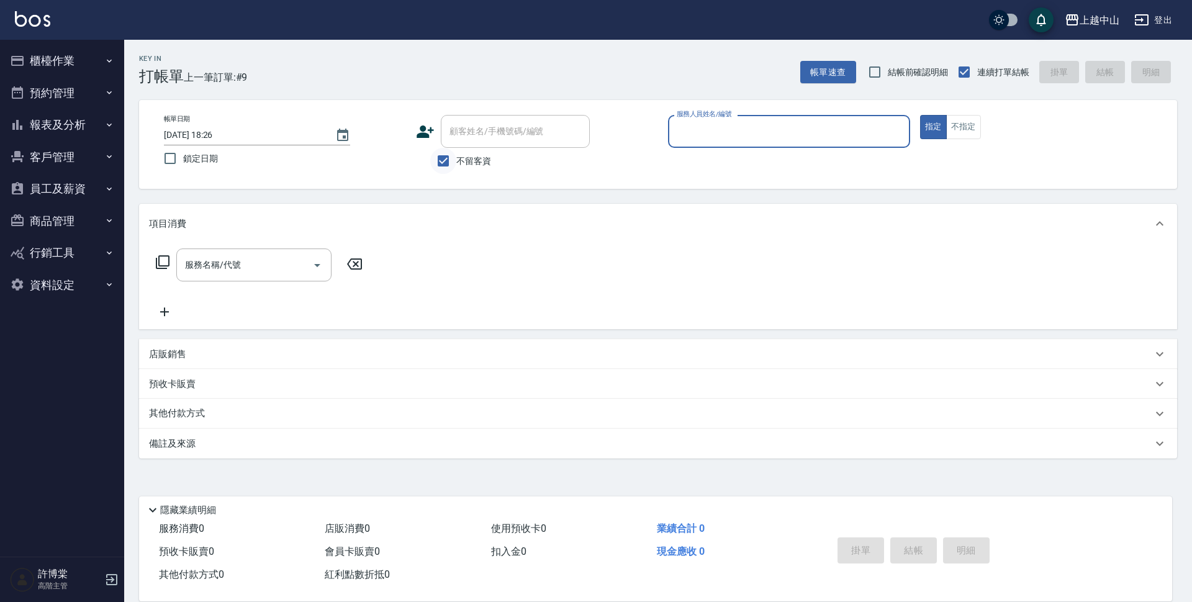
click at [445, 171] on input "不留客資" at bounding box center [443, 161] width 26 height 26
checkbox input "false"
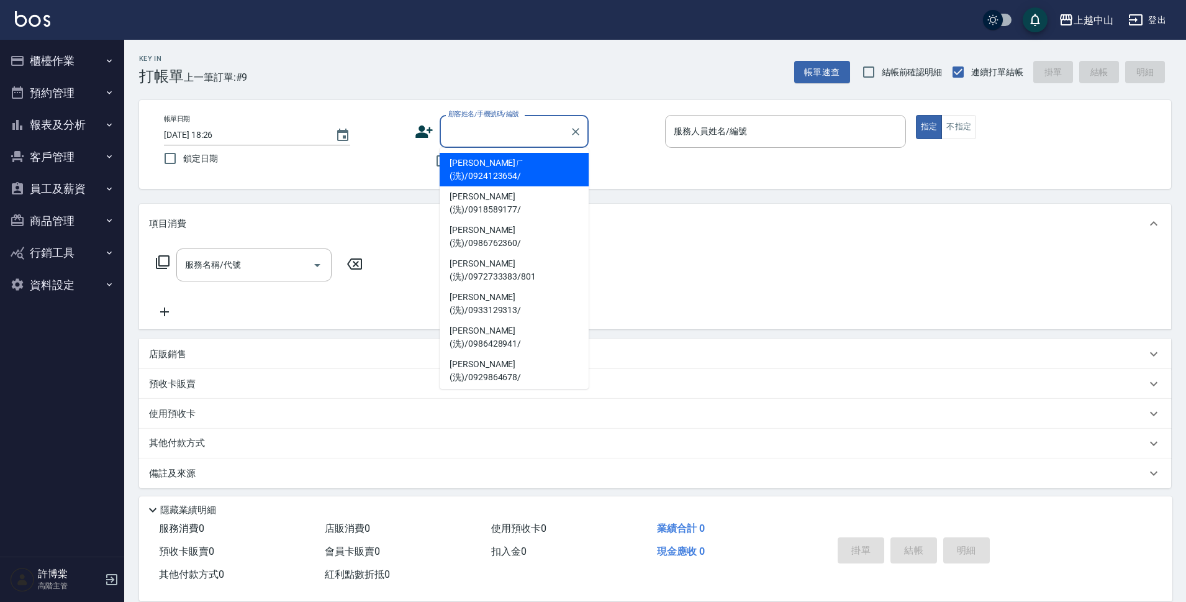
click at [465, 120] on div "顧客姓名/手機號碼/編號 顧客姓名/手機號碼/編號" at bounding box center [514, 131] width 149 height 33
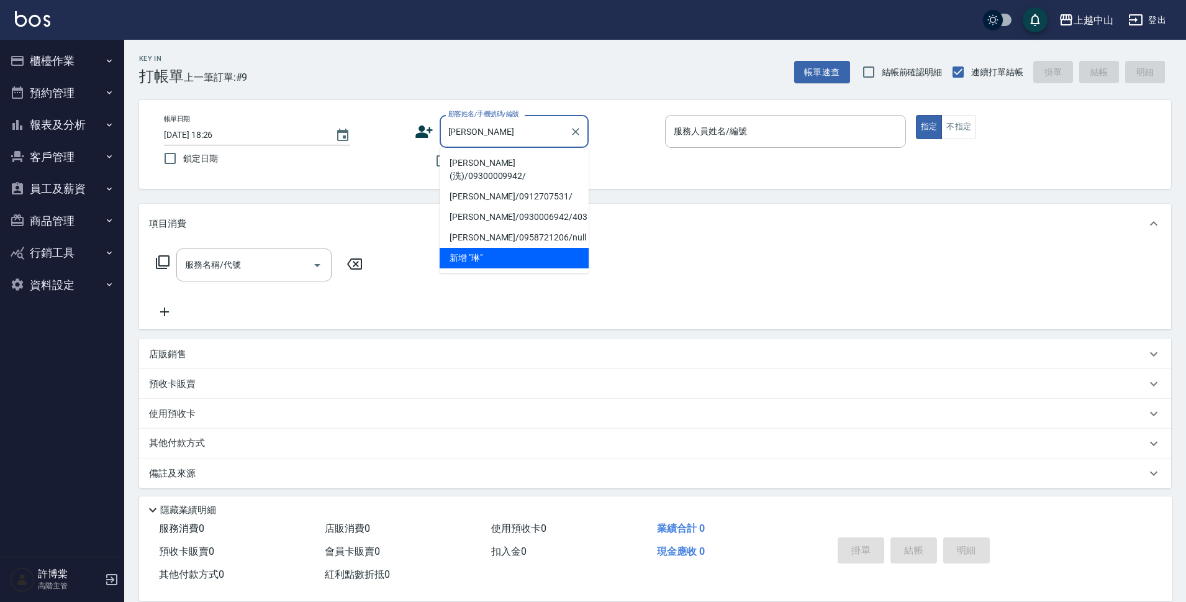
click at [476, 163] on li "[PERSON_NAME](洗)/09300009942/" at bounding box center [514, 170] width 149 height 34
type input "[PERSON_NAME](洗)/09300009942/"
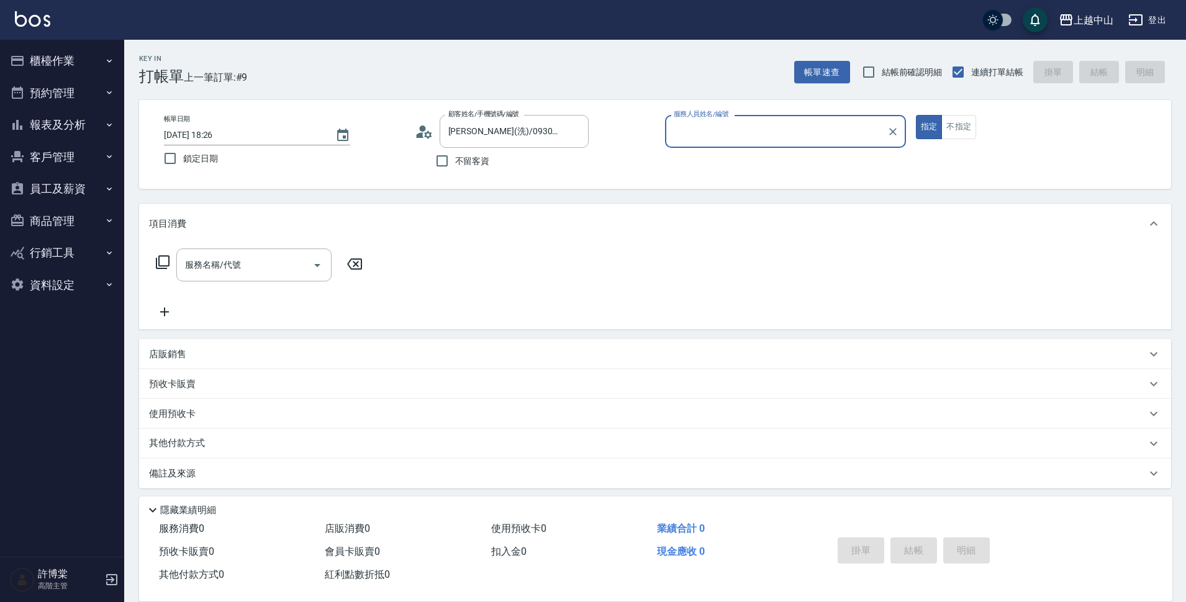
type input "NINI-4"
click at [916, 115] on button "指定" at bounding box center [929, 127] width 27 height 24
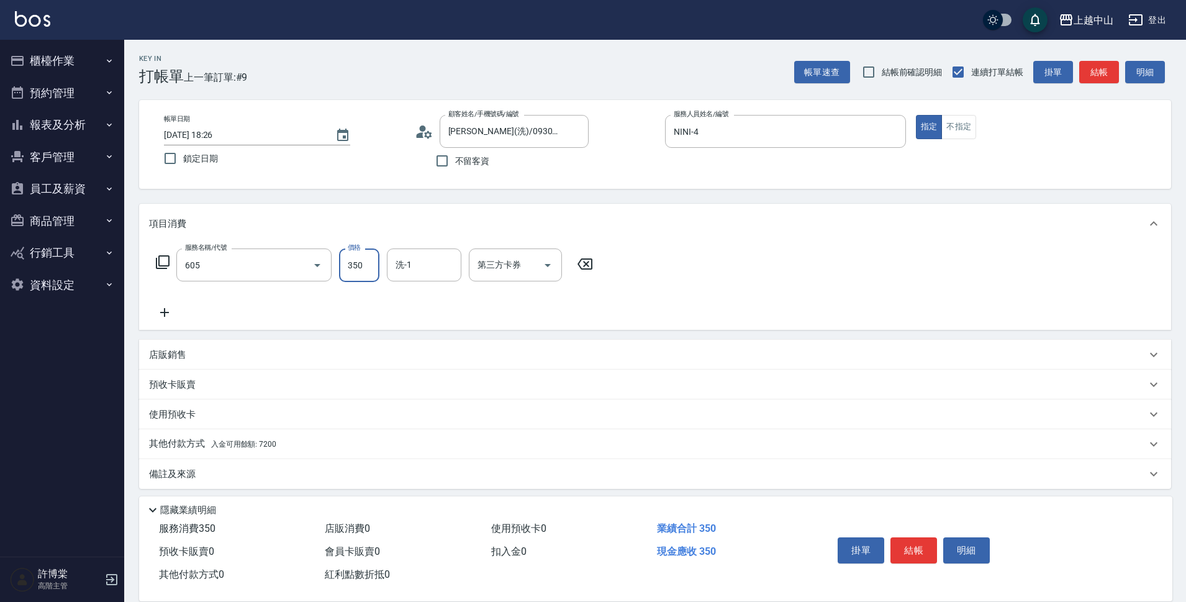
type input "洗髮 (女)(605)"
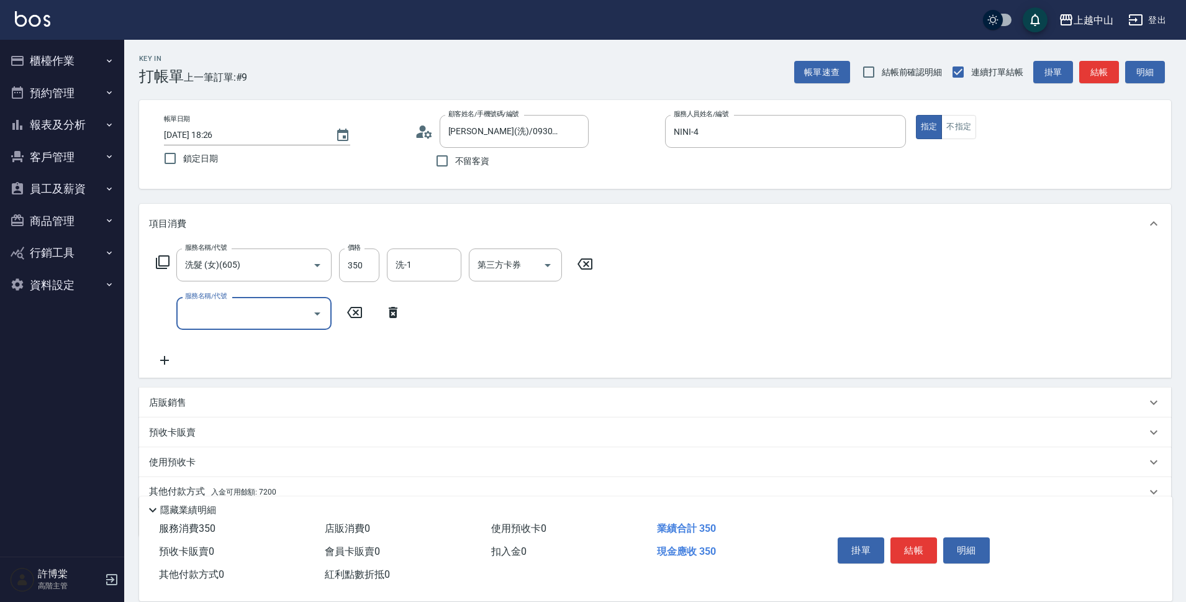
scroll to position [54, 0]
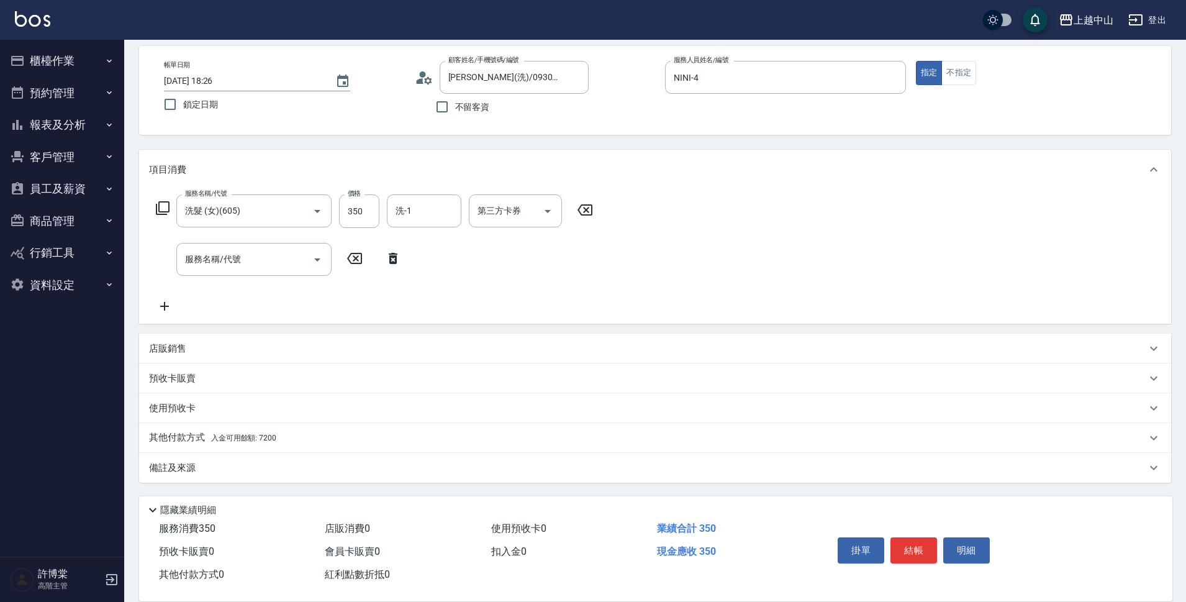
click at [219, 435] on span "入金可用餘額: 7200" at bounding box center [243, 437] width 65 height 9
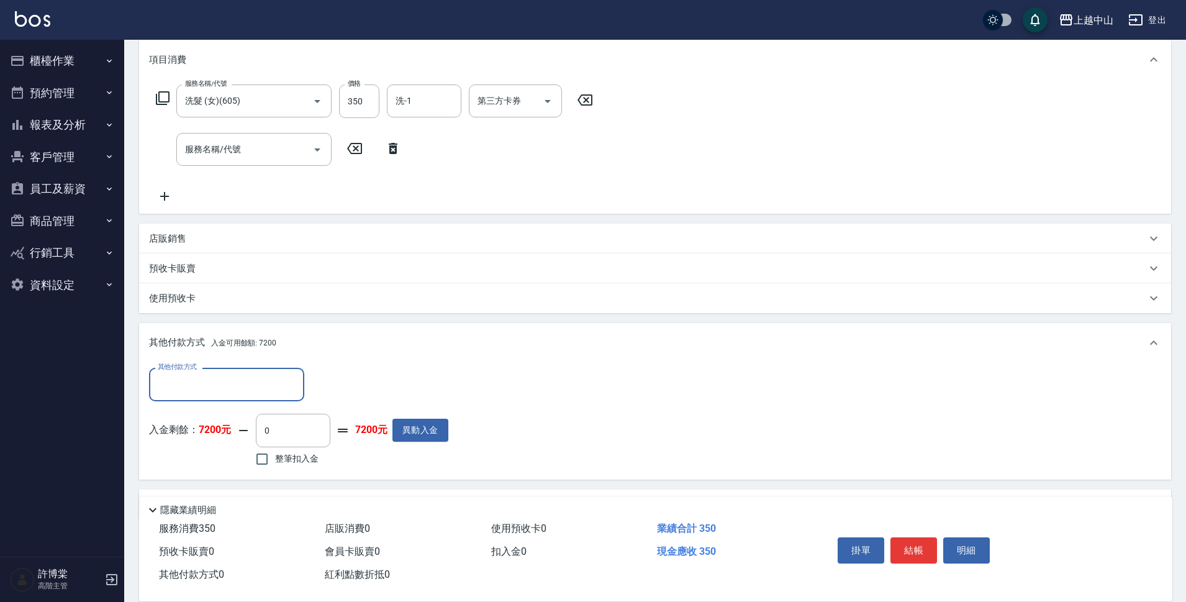
scroll to position [201, 0]
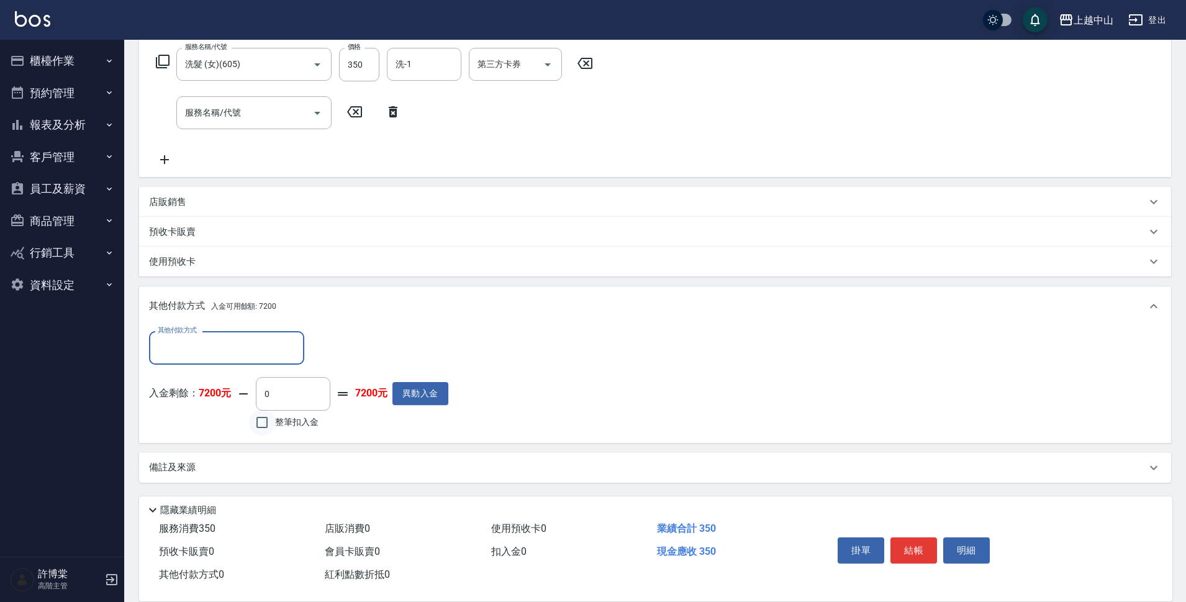
click at [255, 424] on input "整筆扣入金" at bounding box center [262, 422] width 26 height 26
checkbox input "true"
type input "350"
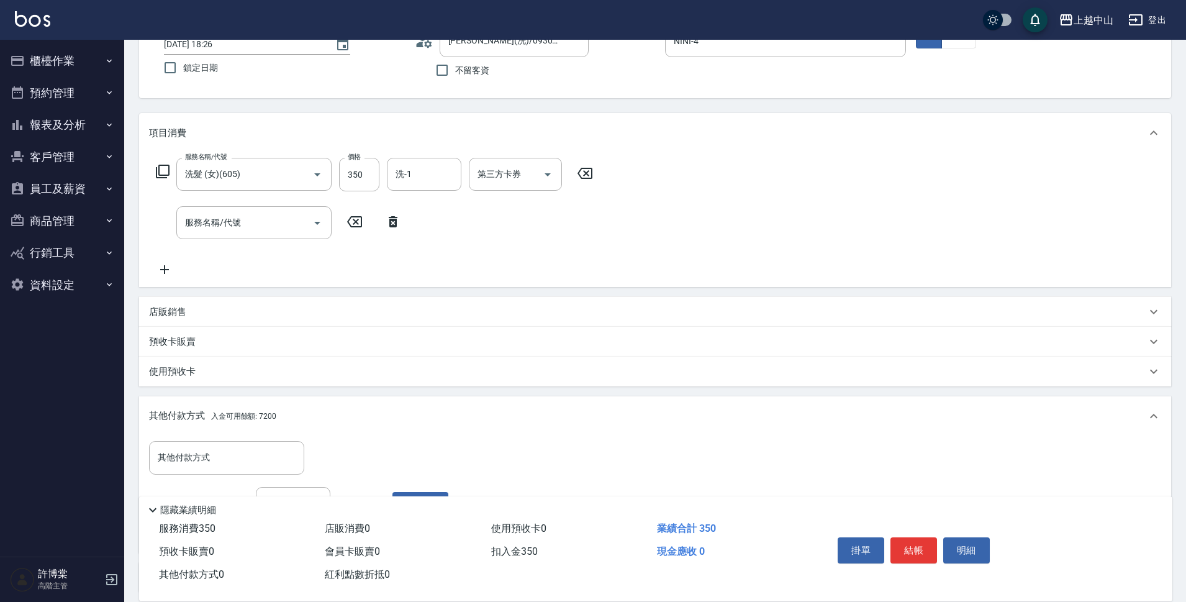
scroll to position [34, 0]
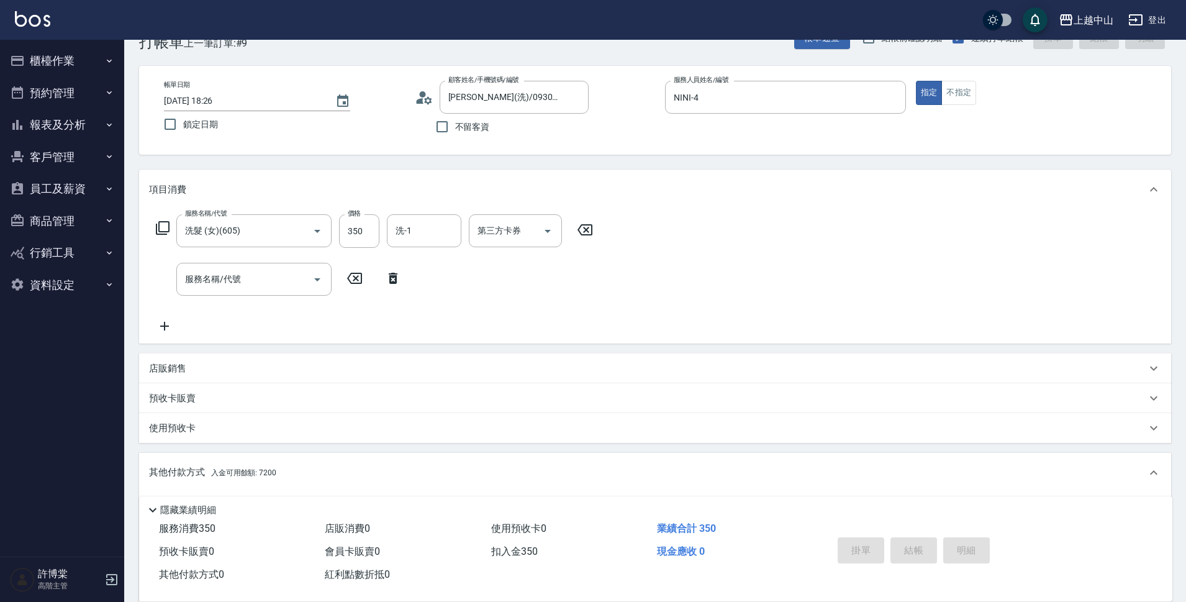
type input "[DATE] 18:27"
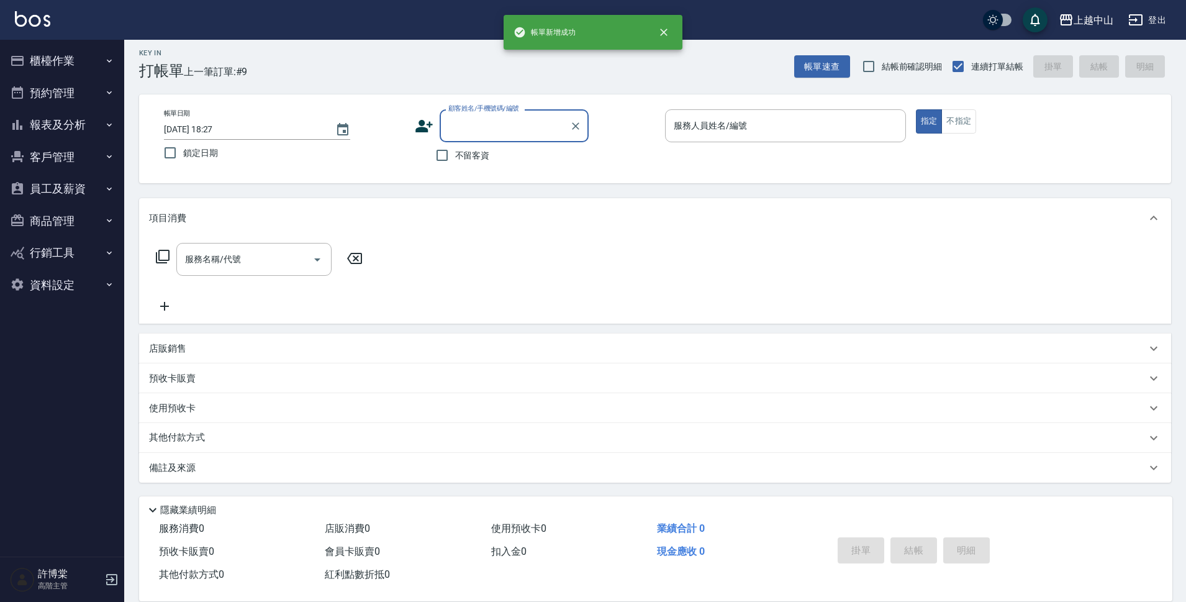
scroll to position [0, 0]
click at [435, 152] on input "不留客資" at bounding box center [442, 155] width 26 height 26
checkbox input "true"
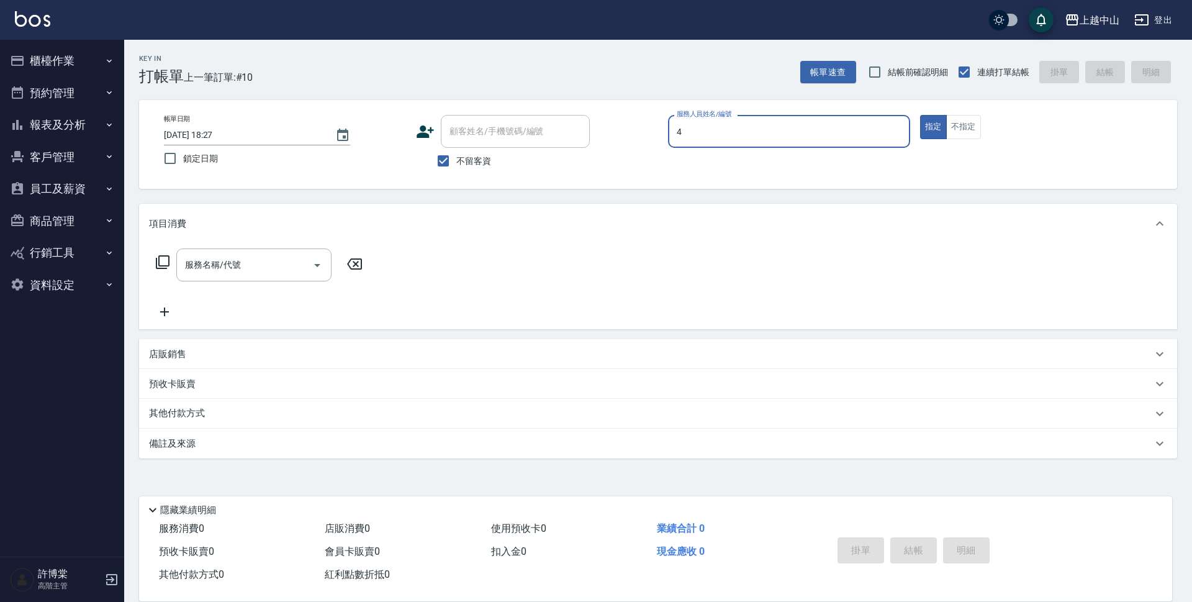
type input "NINI-4"
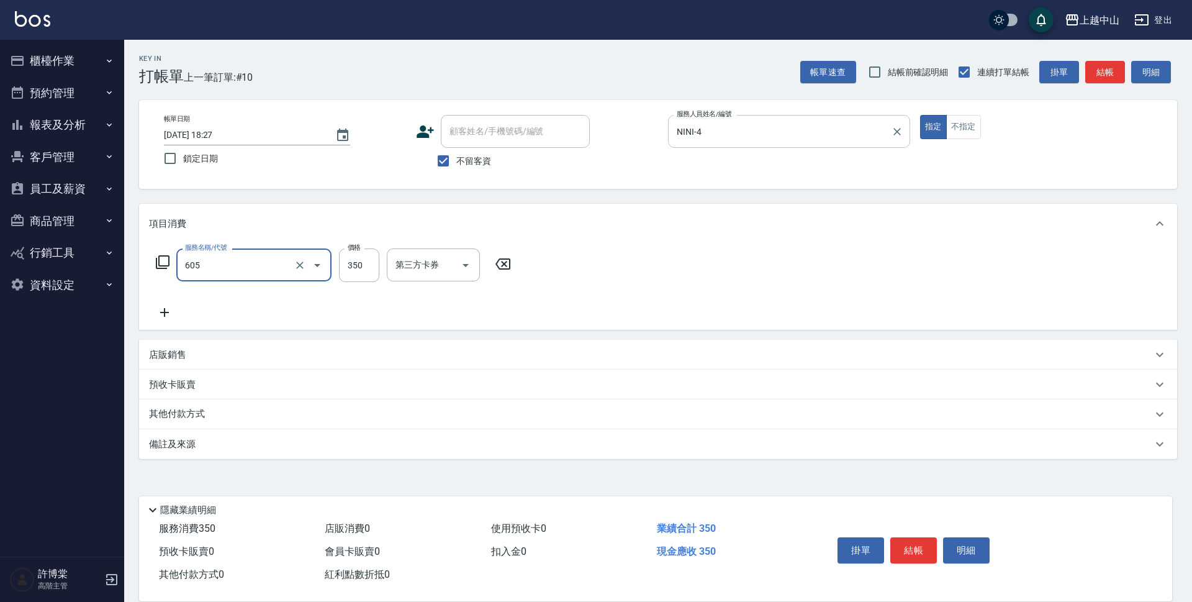
type input "洗髮 (女)(605)"
type input "299"
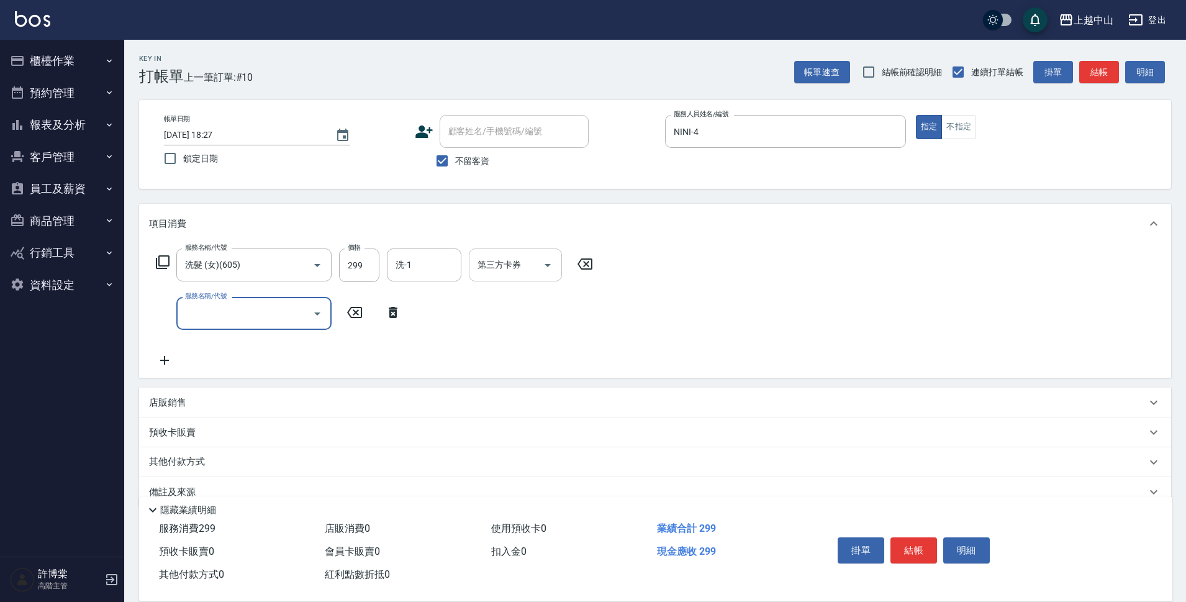
click at [520, 262] on input "第三方卡券" at bounding box center [505, 265] width 63 height 22
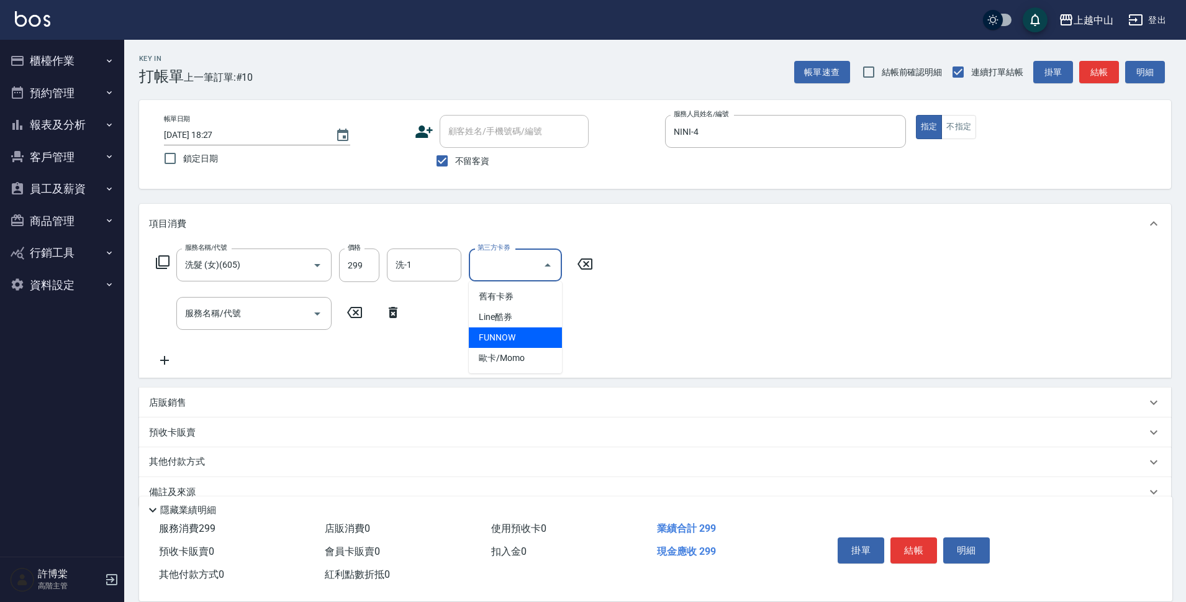
click at [515, 334] on span "FUNNOW" at bounding box center [515, 337] width 93 height 20
type input "FUNNOW"
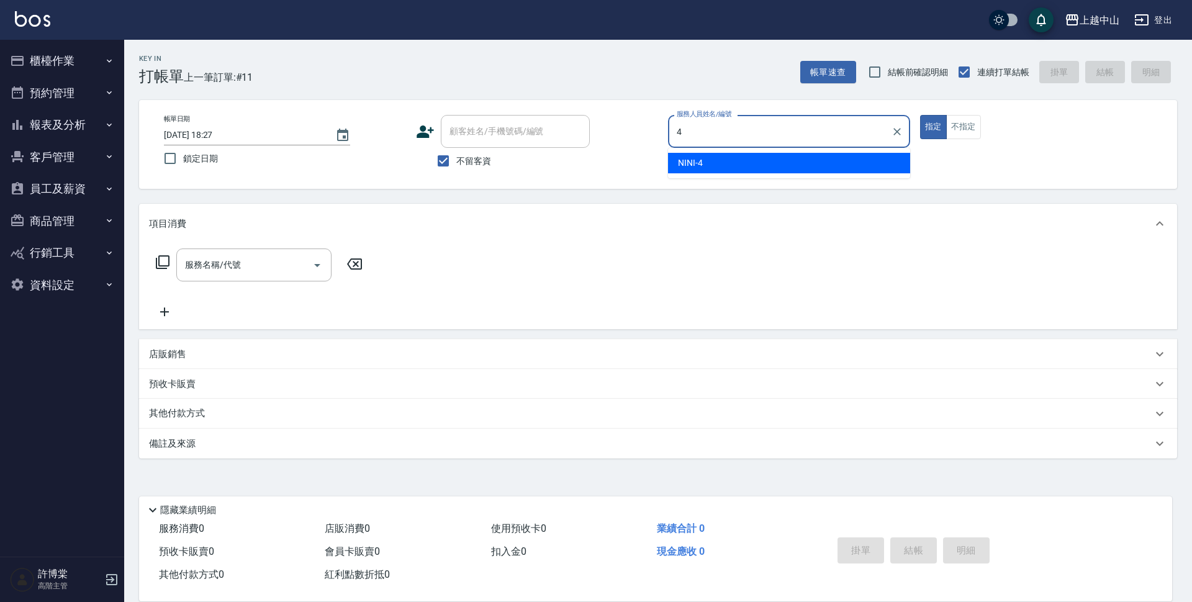
type input "NINI-4"
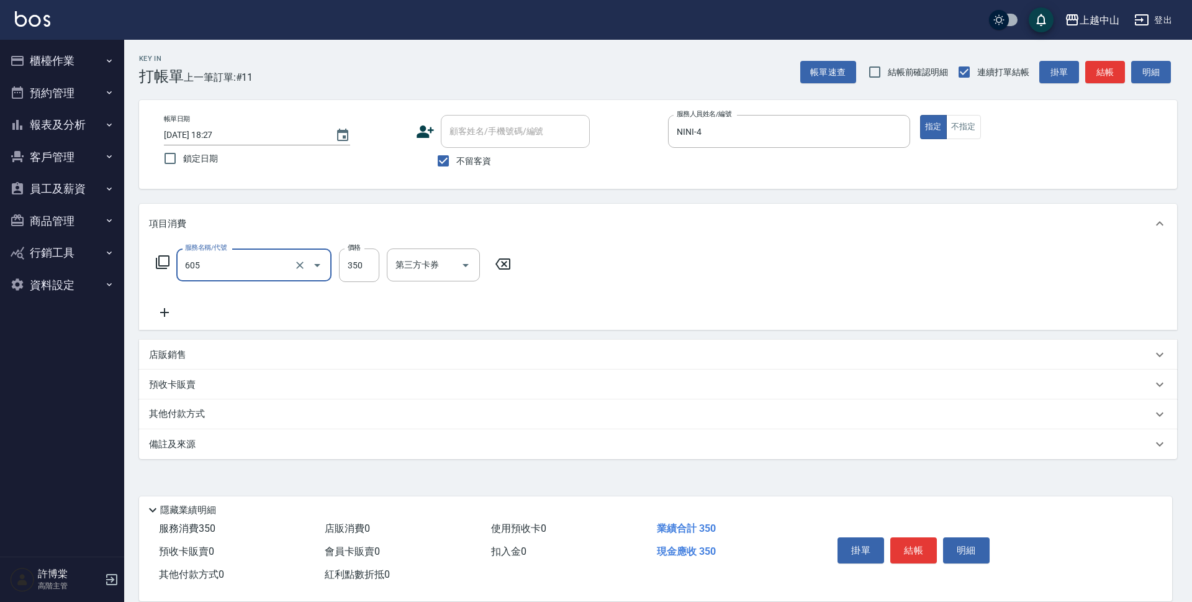
type input "洗髮 (女)(605)"
type input "400"
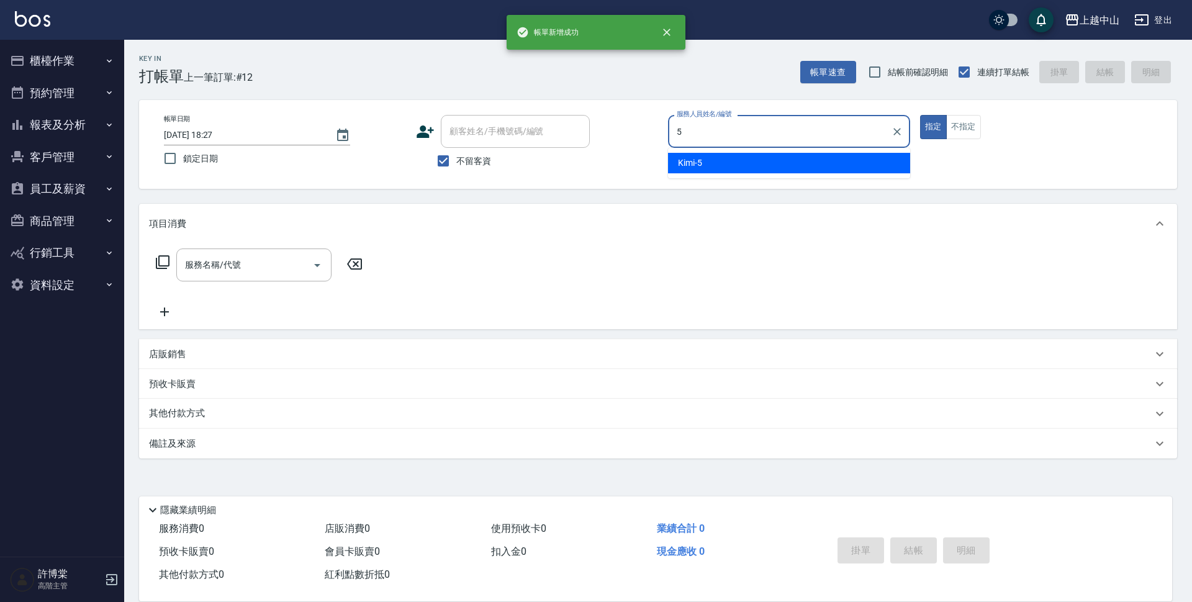
type input "Kimi-5"
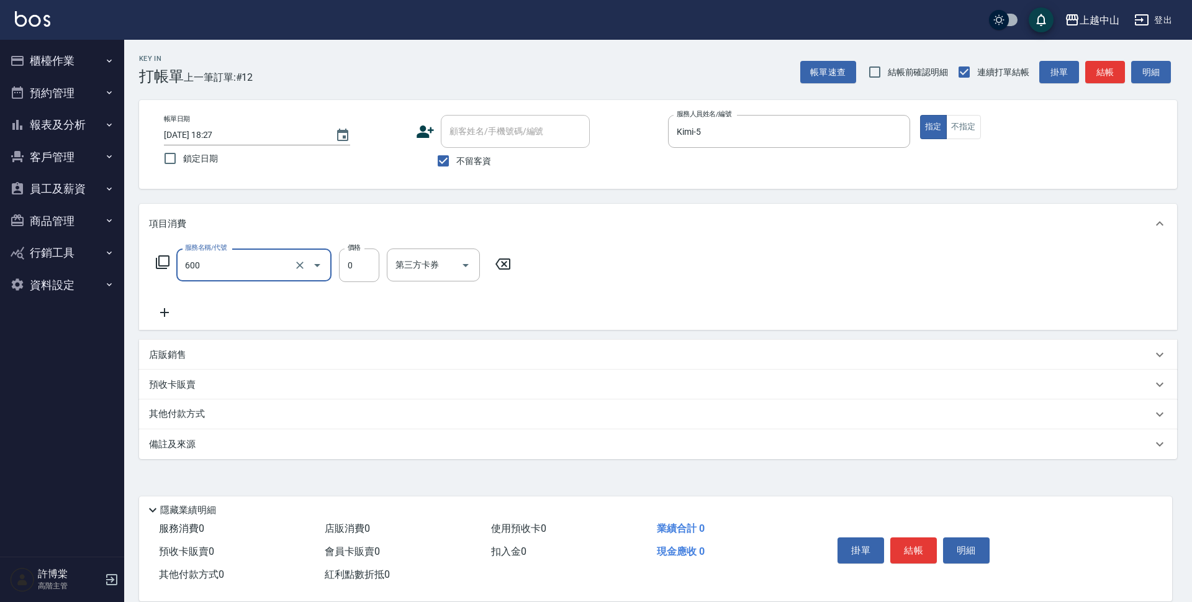
type input "洗髮(免費)(600)"
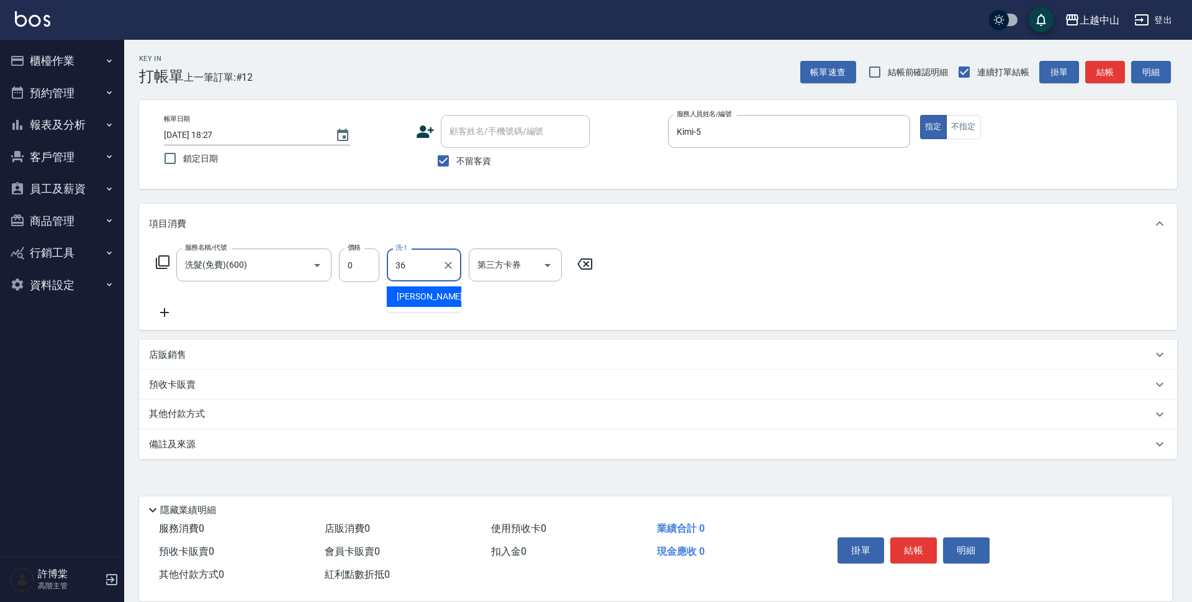
type input "薇慈-36"
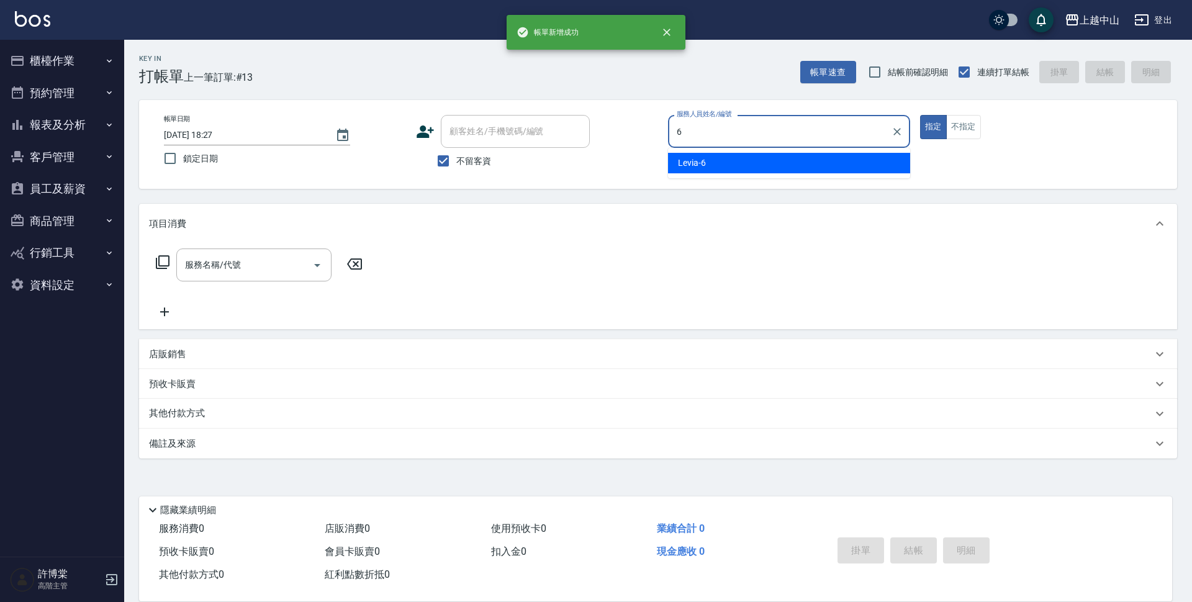
type input "Levia-6"
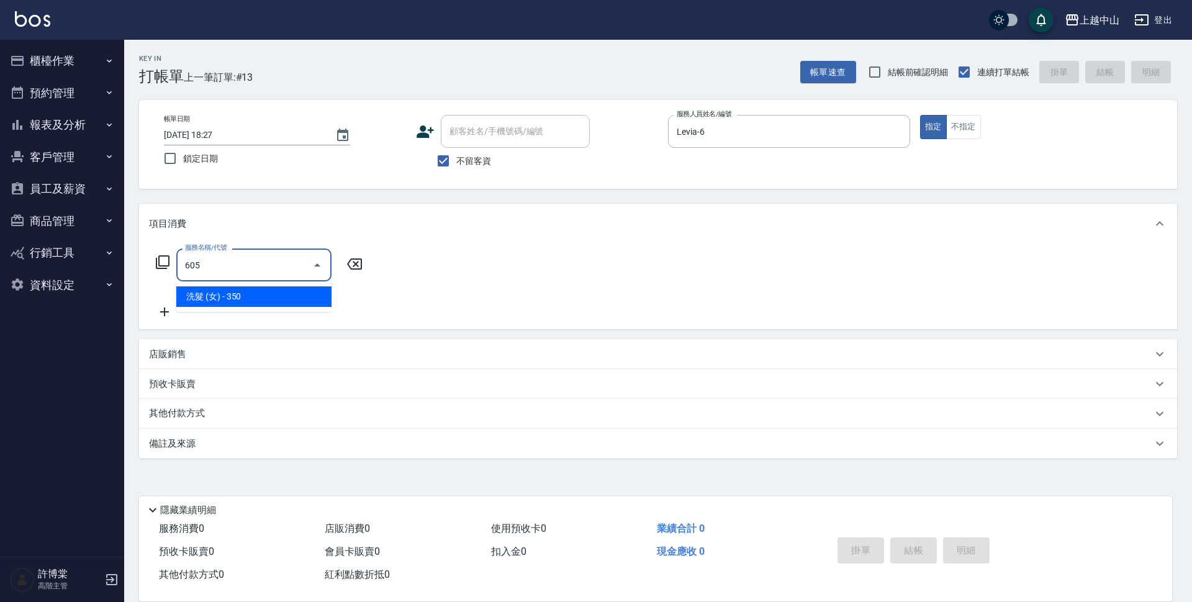
type input "洗髮 (女)(605)"
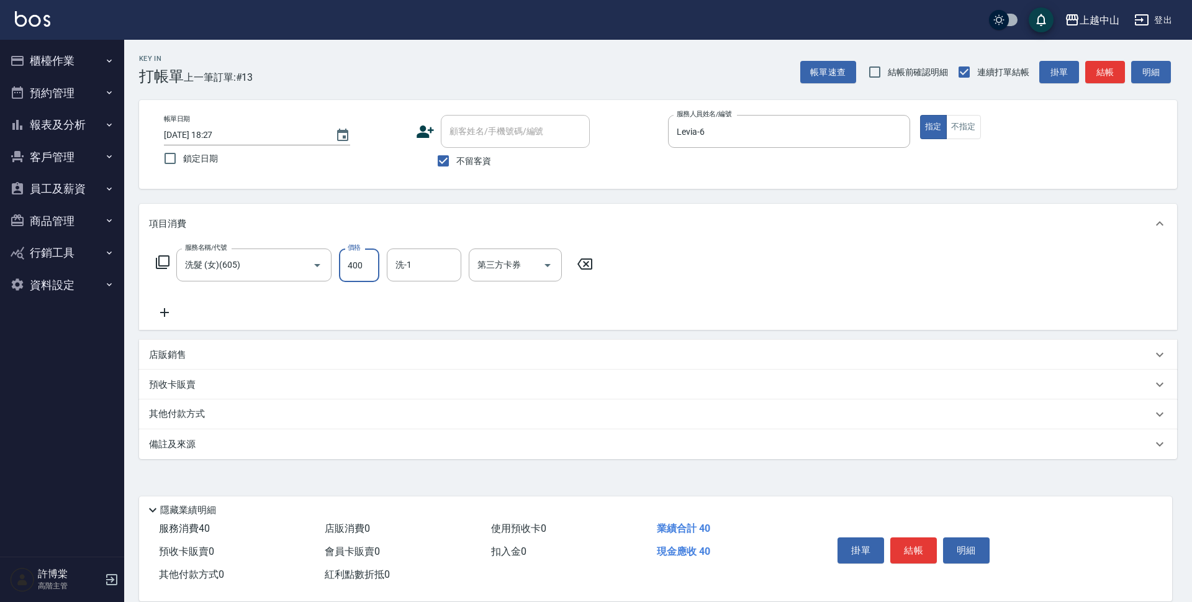
type input "400"
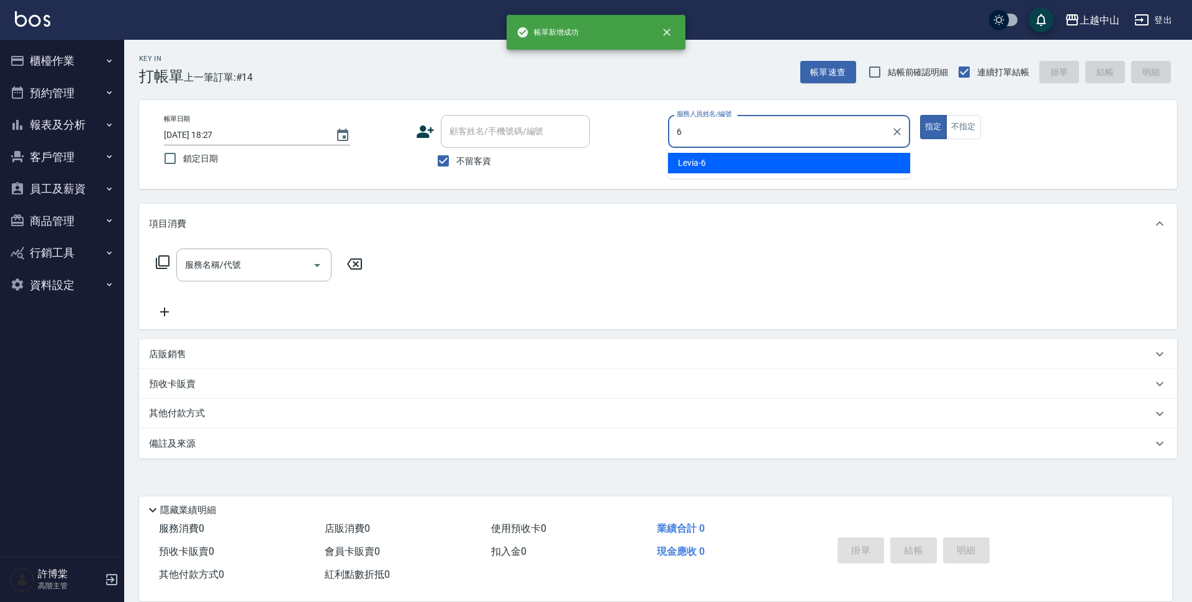
type input "Levia-6"
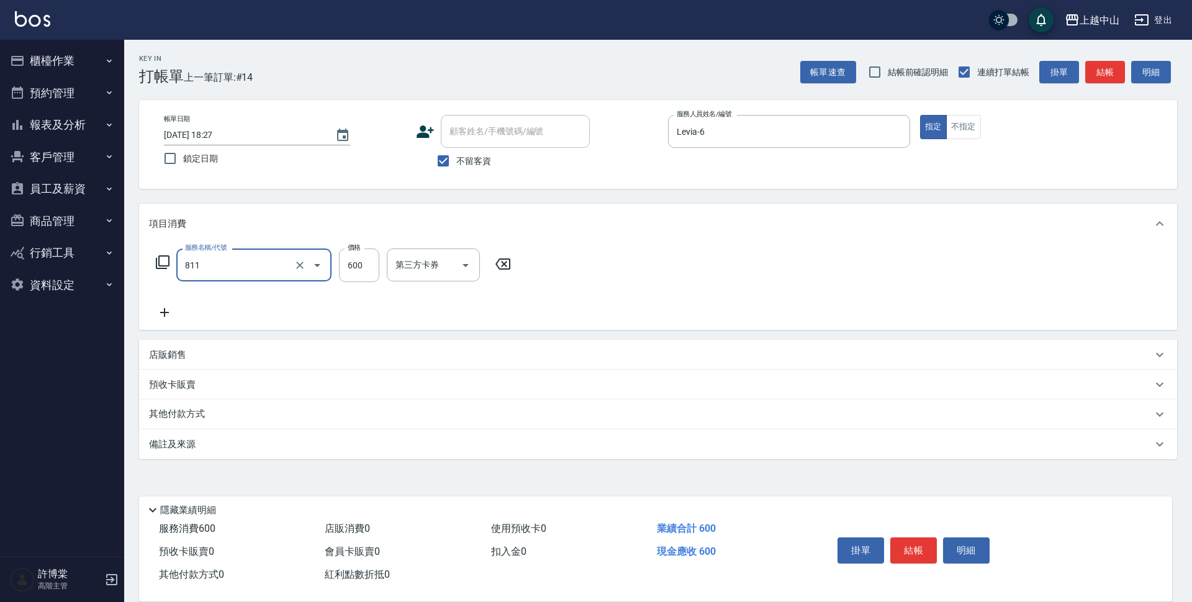
type input "洗+剪(811)"
type input "399"
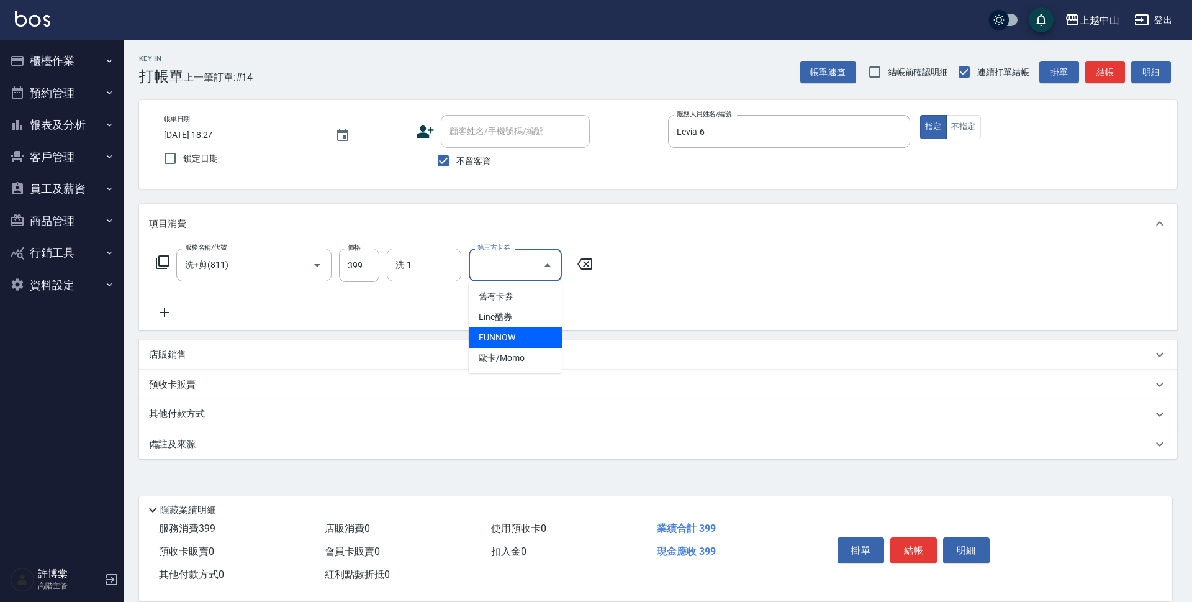
type input "FUNNOW"
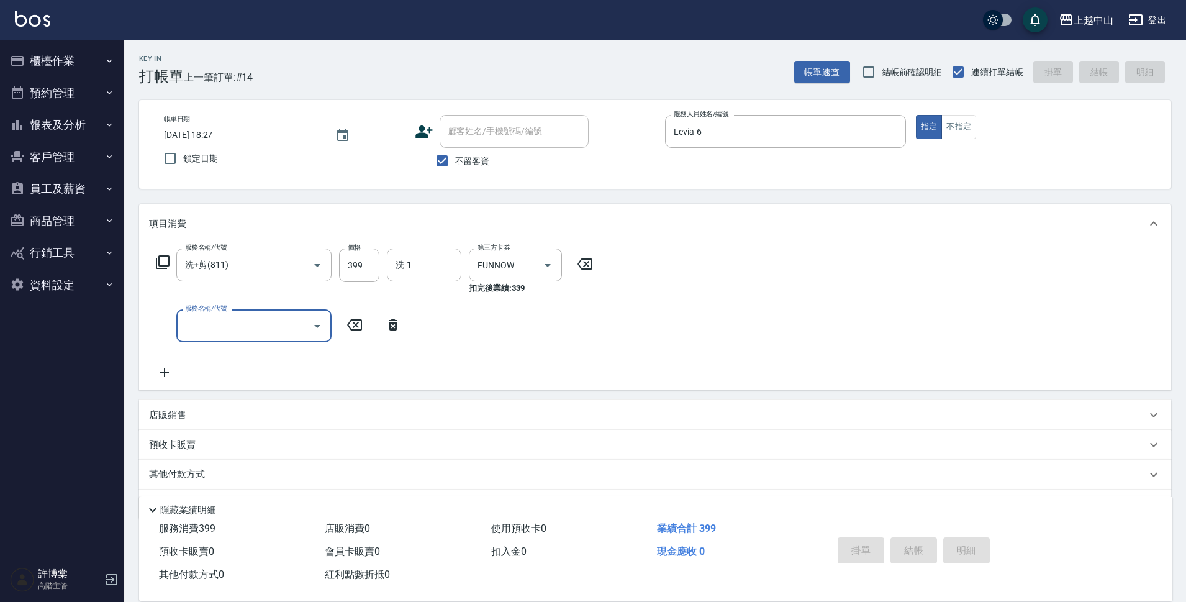
type input "[DATE] 18:28"
